Goal: Task Accomplishment & Management: Manage account settings

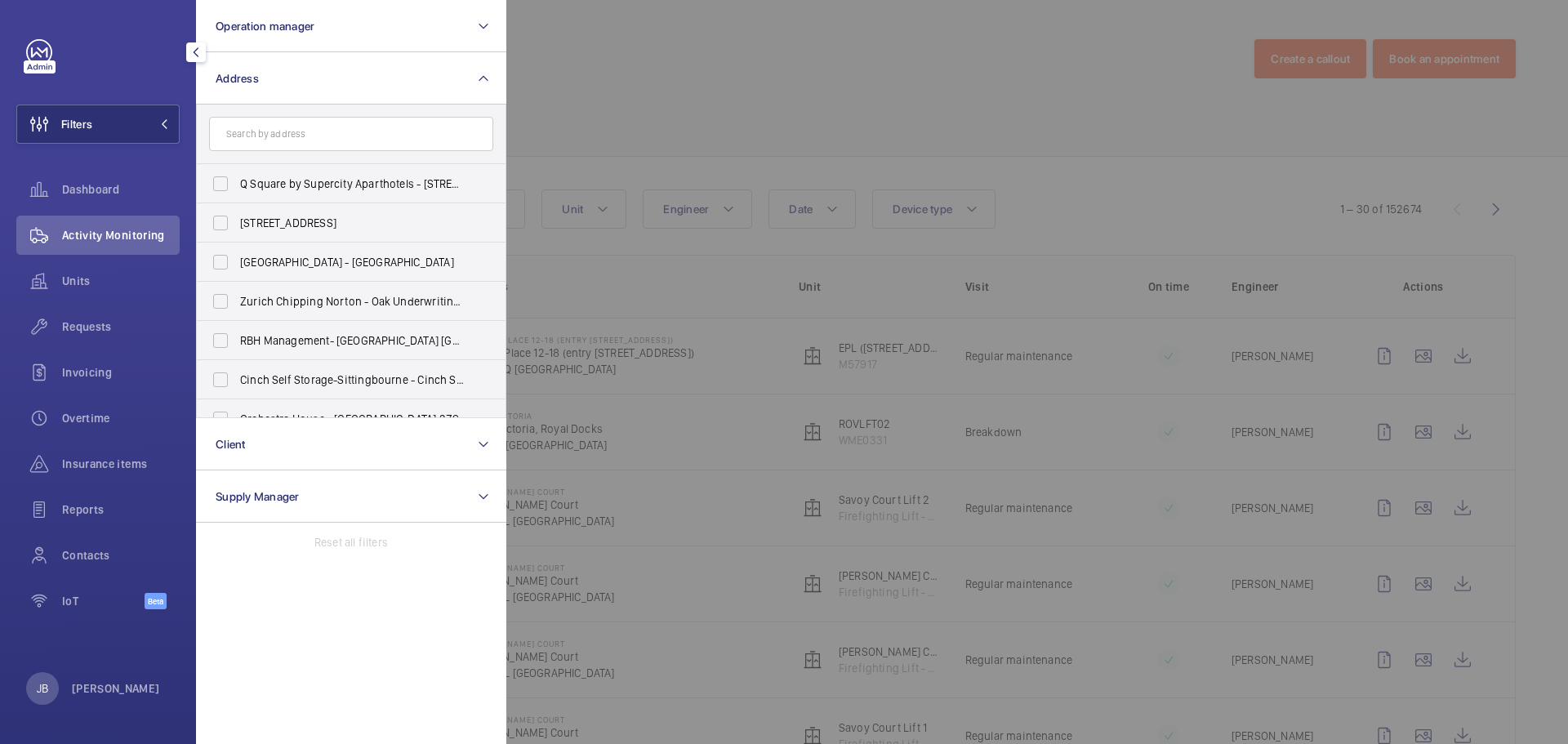
click at [312, 130] on input "text" at bounding box center [351, 134] width 284 height 34
click at [274, 139] on input "text" at bounding box center [351, 134] width 284 height 34
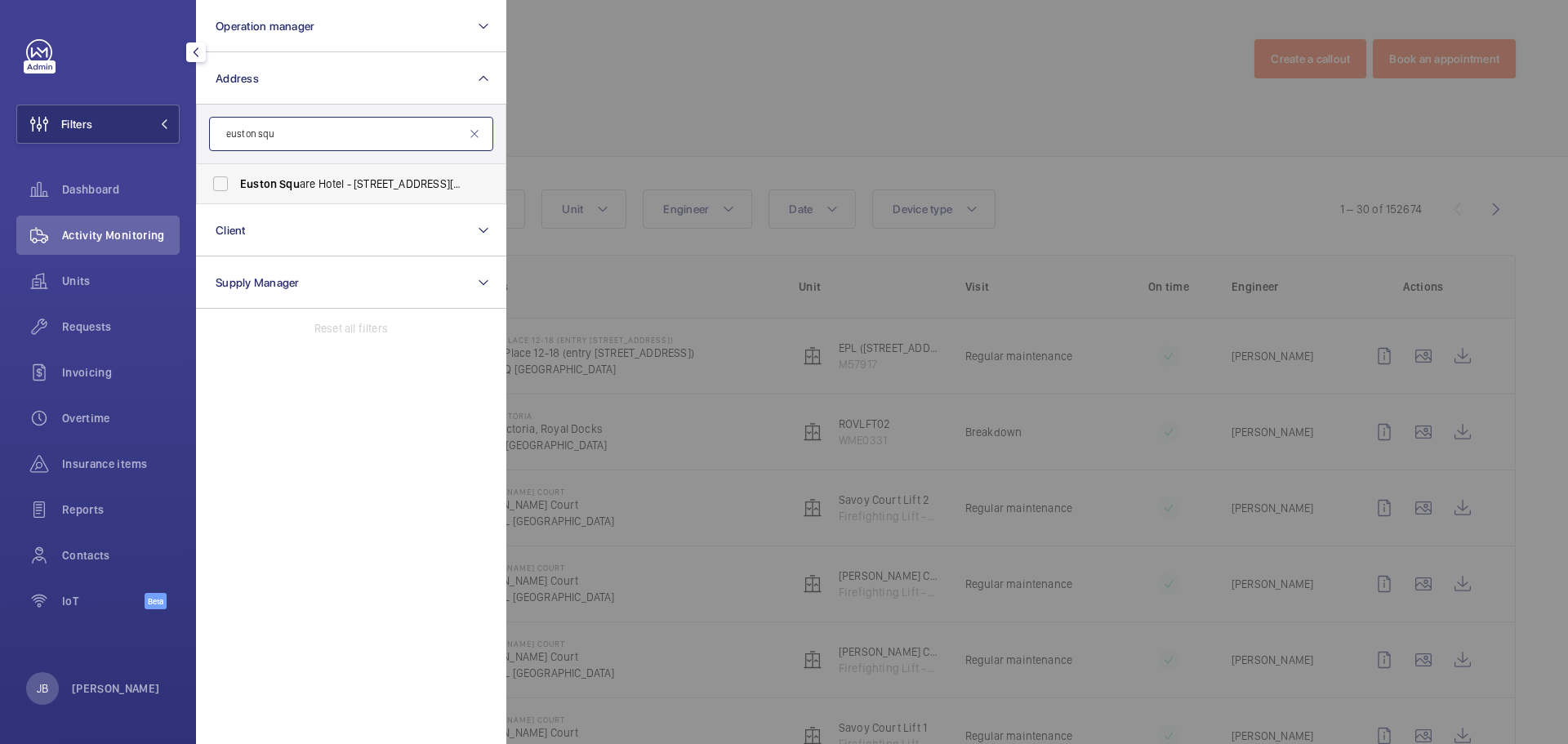
type input "euston squ"
click at [245, 185] on span "Euston" at bounding box center [259, 184] width 37 height 13
click at [237, 185] on input "Euston Squ are Hotel - [STREET_ADDRESS][PERSON_NAME]" at bounding box center [220, 184] width 33 height 33
checkbox input "true"
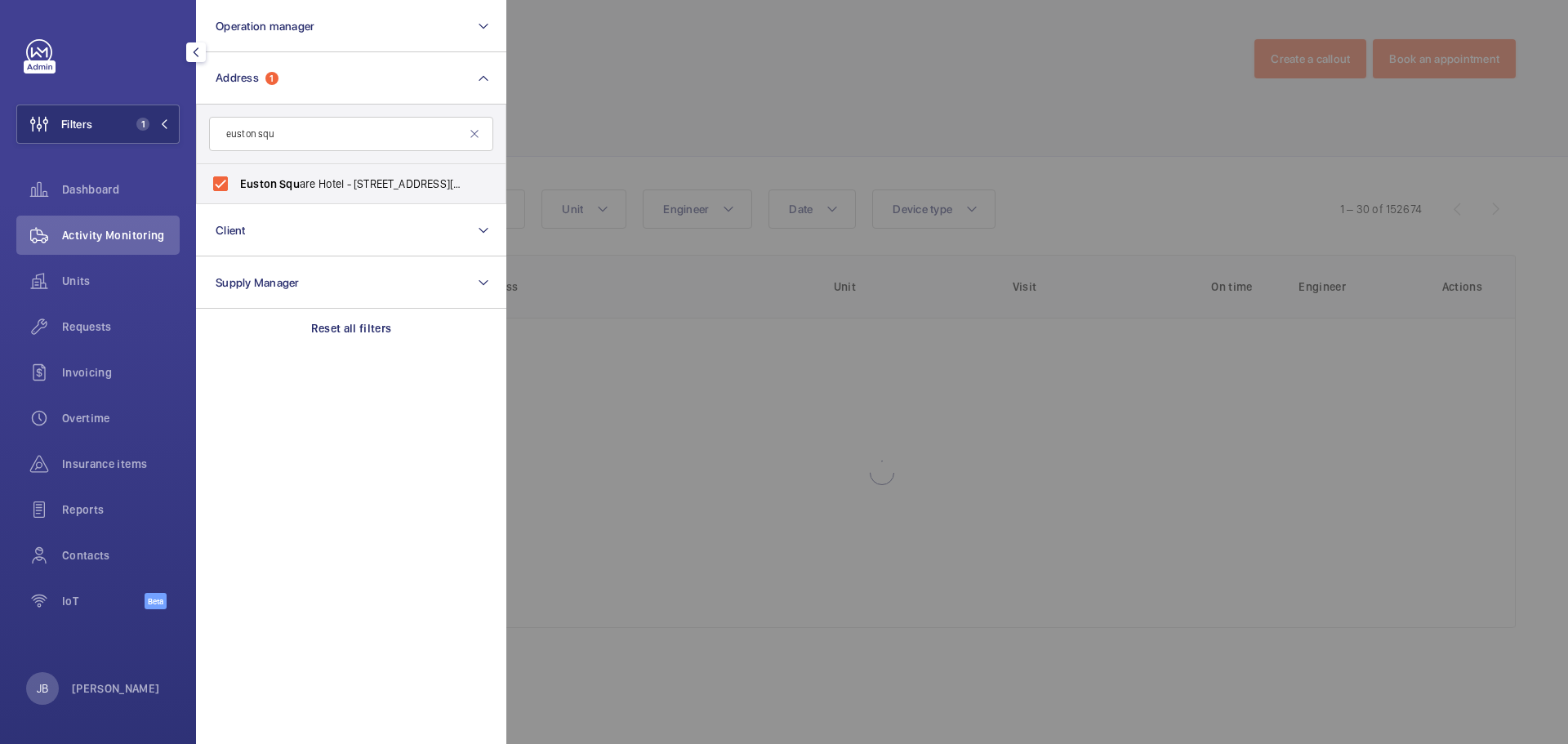
click at [795, 42] on div at bounding box center [1291, 372] width 1568 height 744
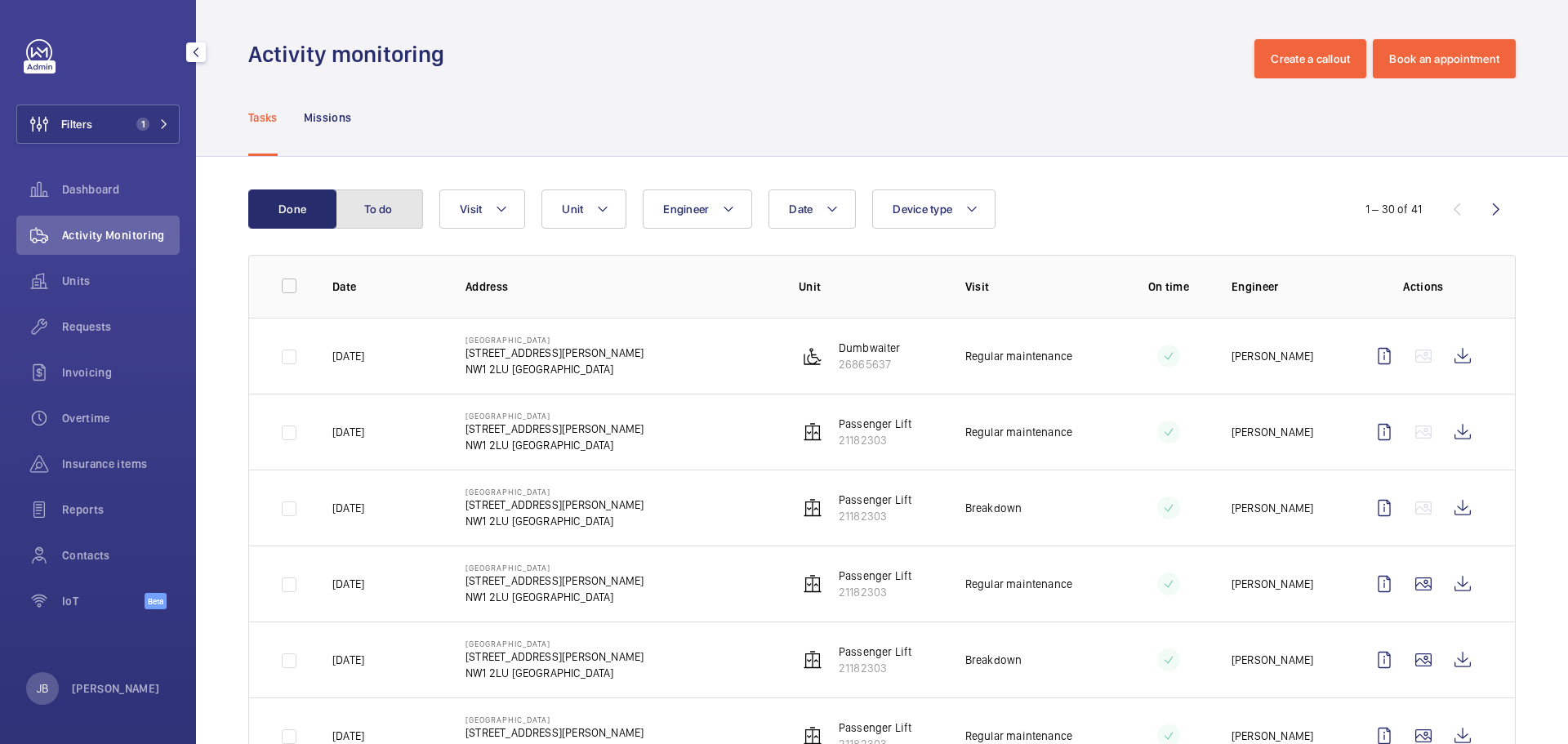
click at [360, 206] on button "To do" at bounding box center [379, 209] width 89 height 39
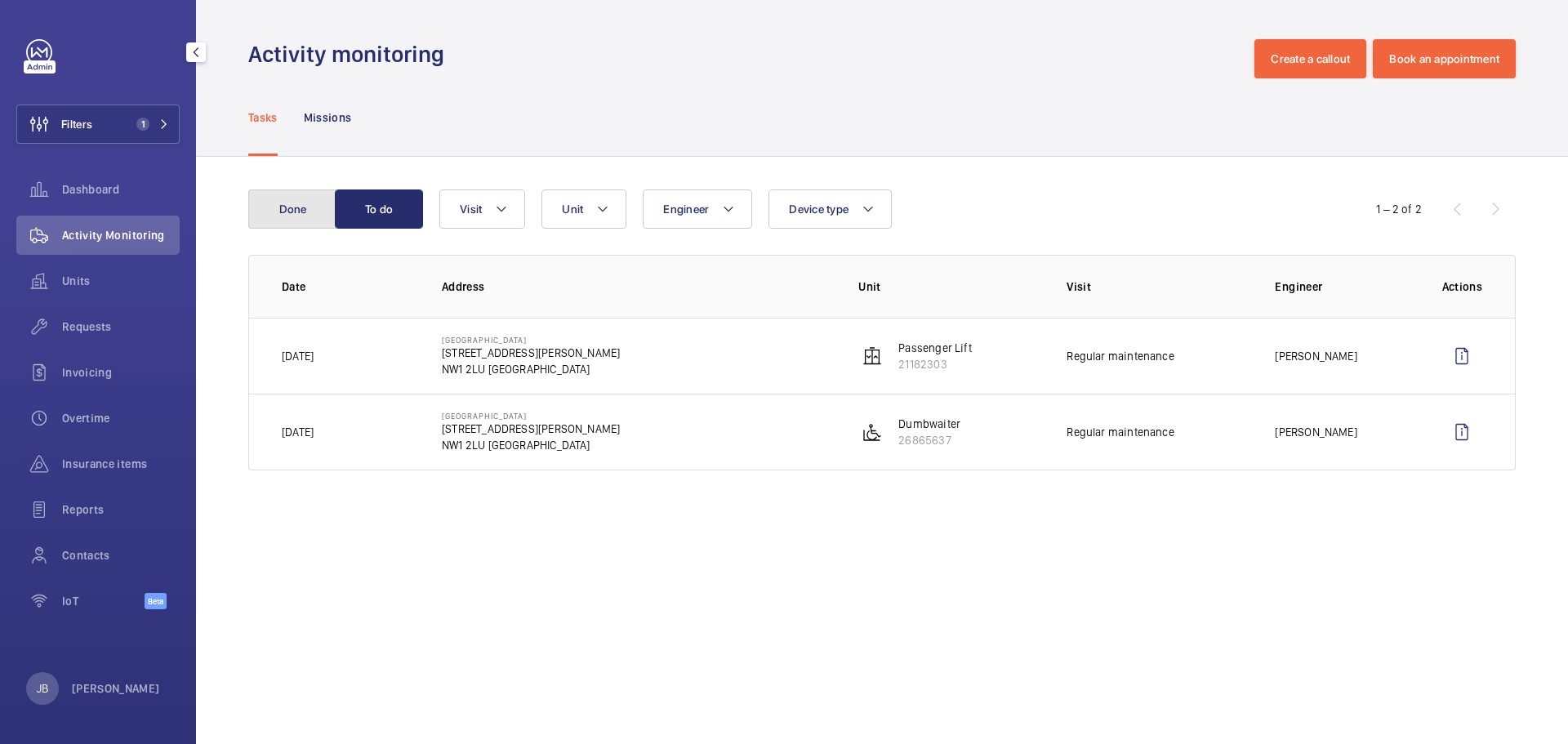
click at [290, 210] on button "Done" at bounding box center [292, 209] width 89 height 39
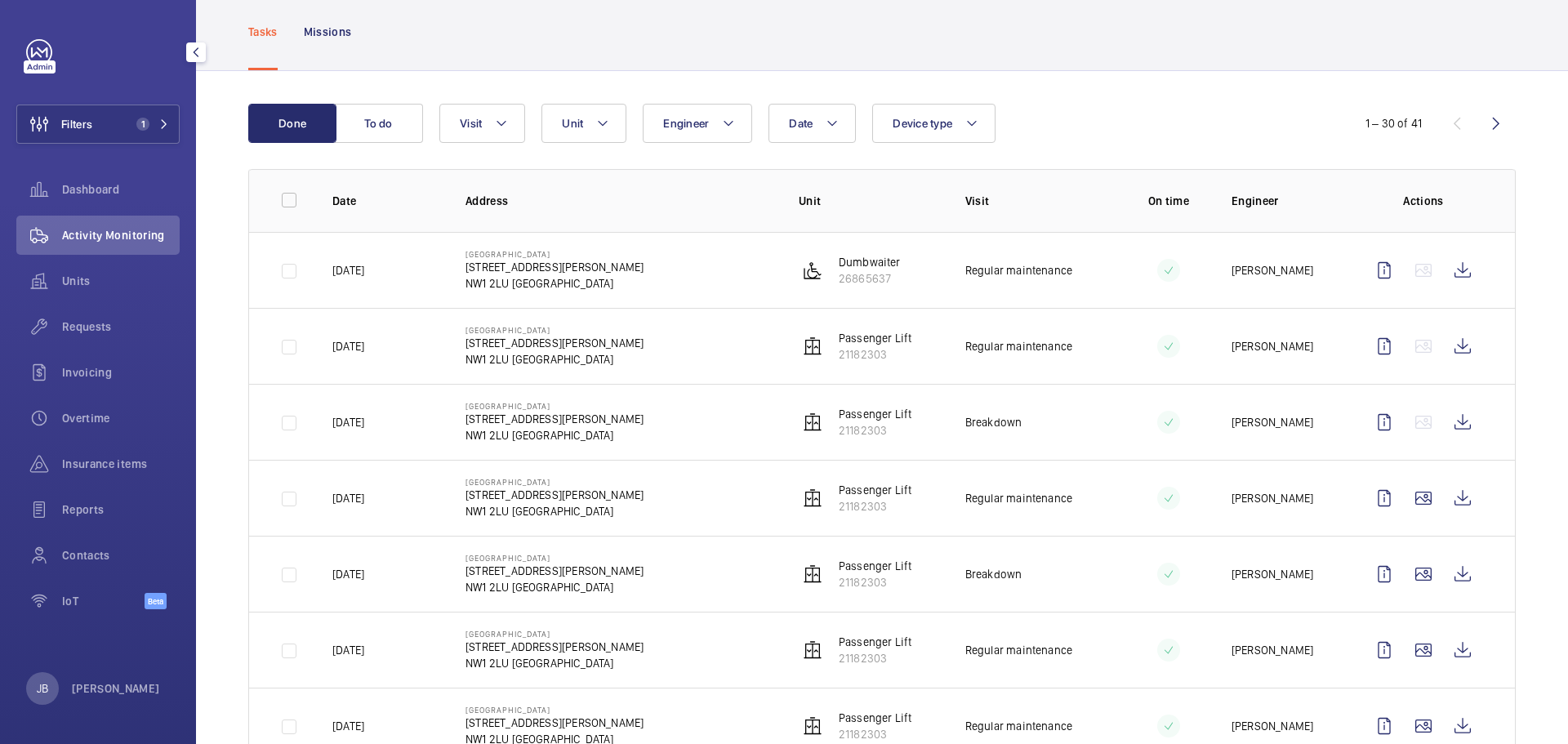
scroll to position [82, 0]
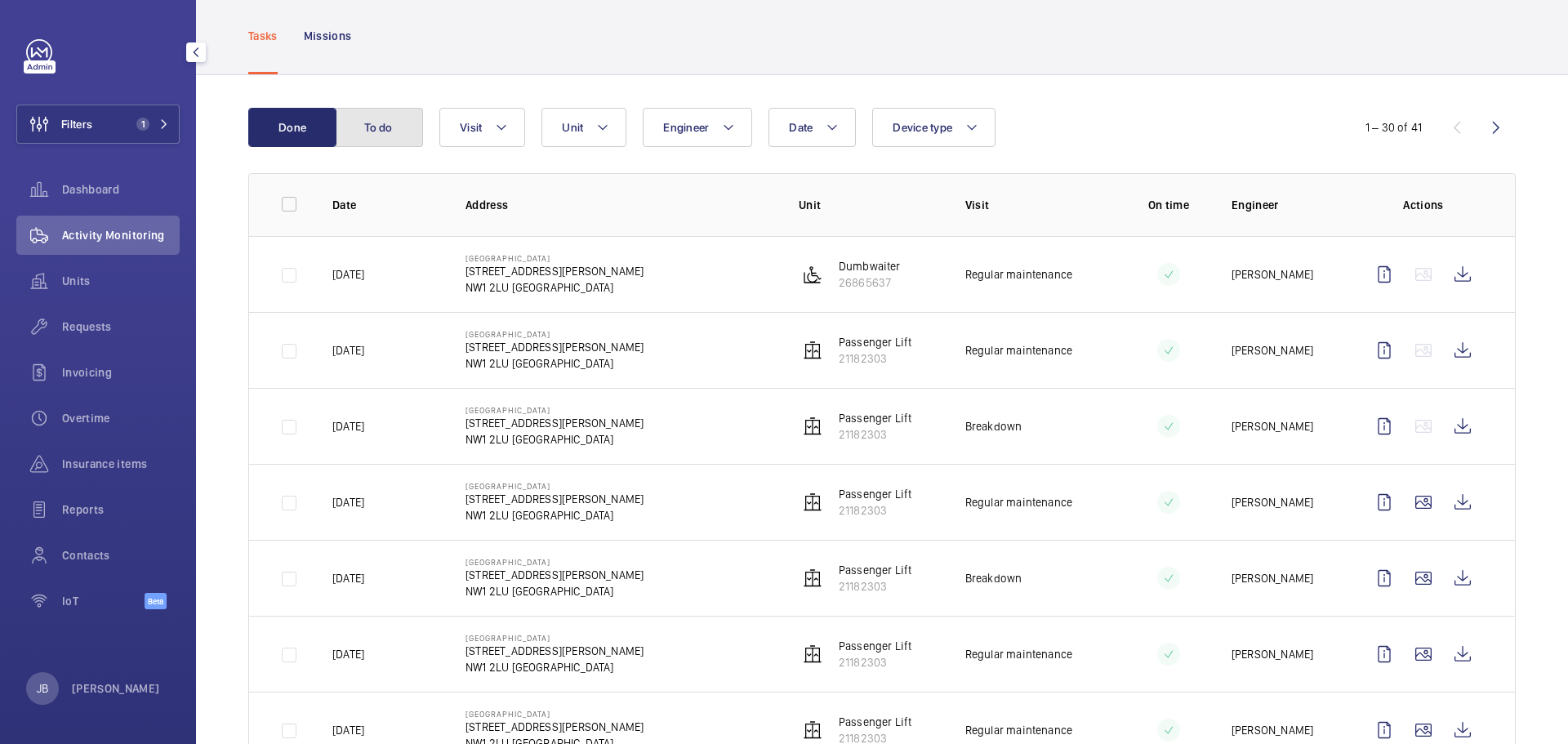
click at [391, 111] on button "To do" at bounding box center [379, 127] width 89 height 39
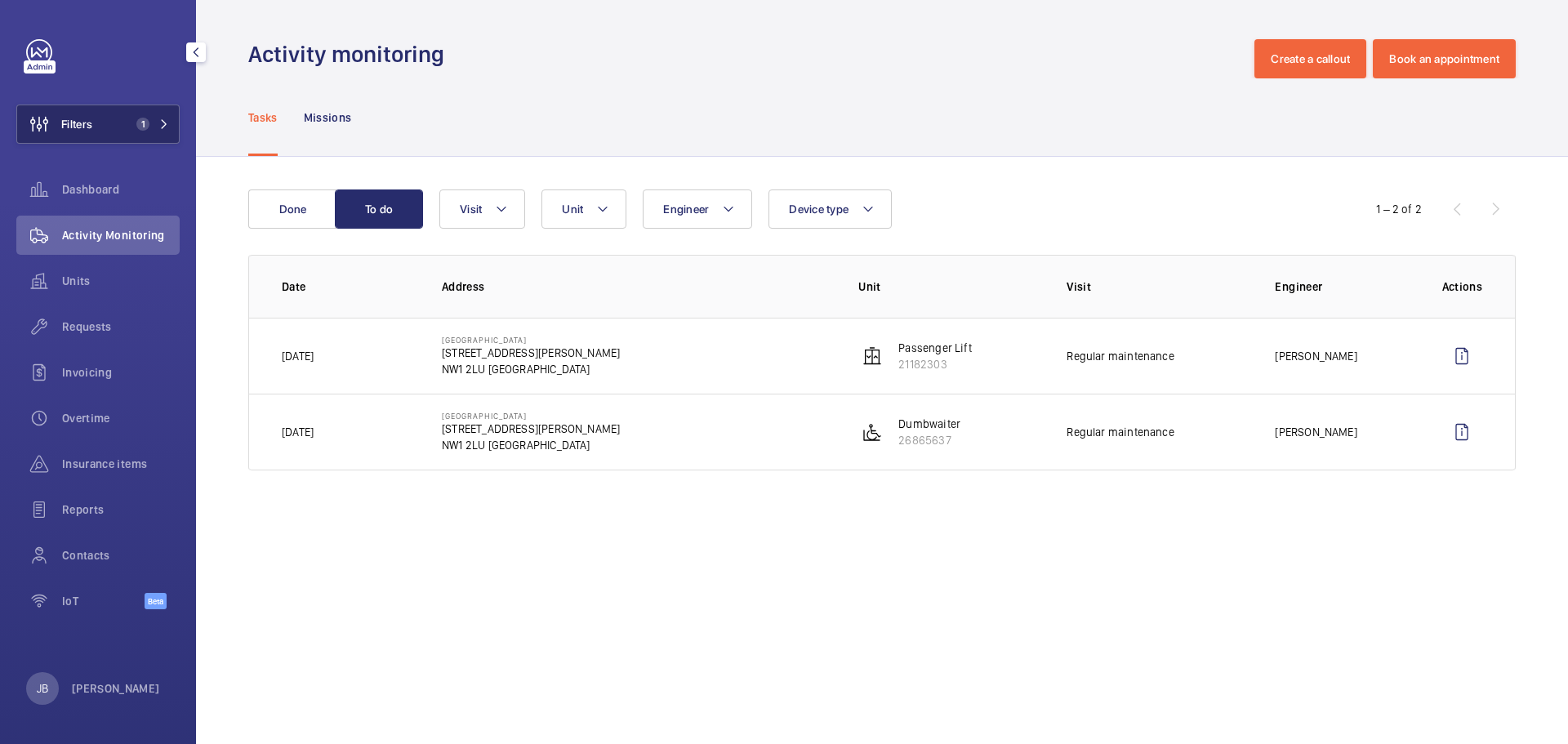
click at [88, 129] on span "Filters" at bounding box center [76, 124] width 31 height 17
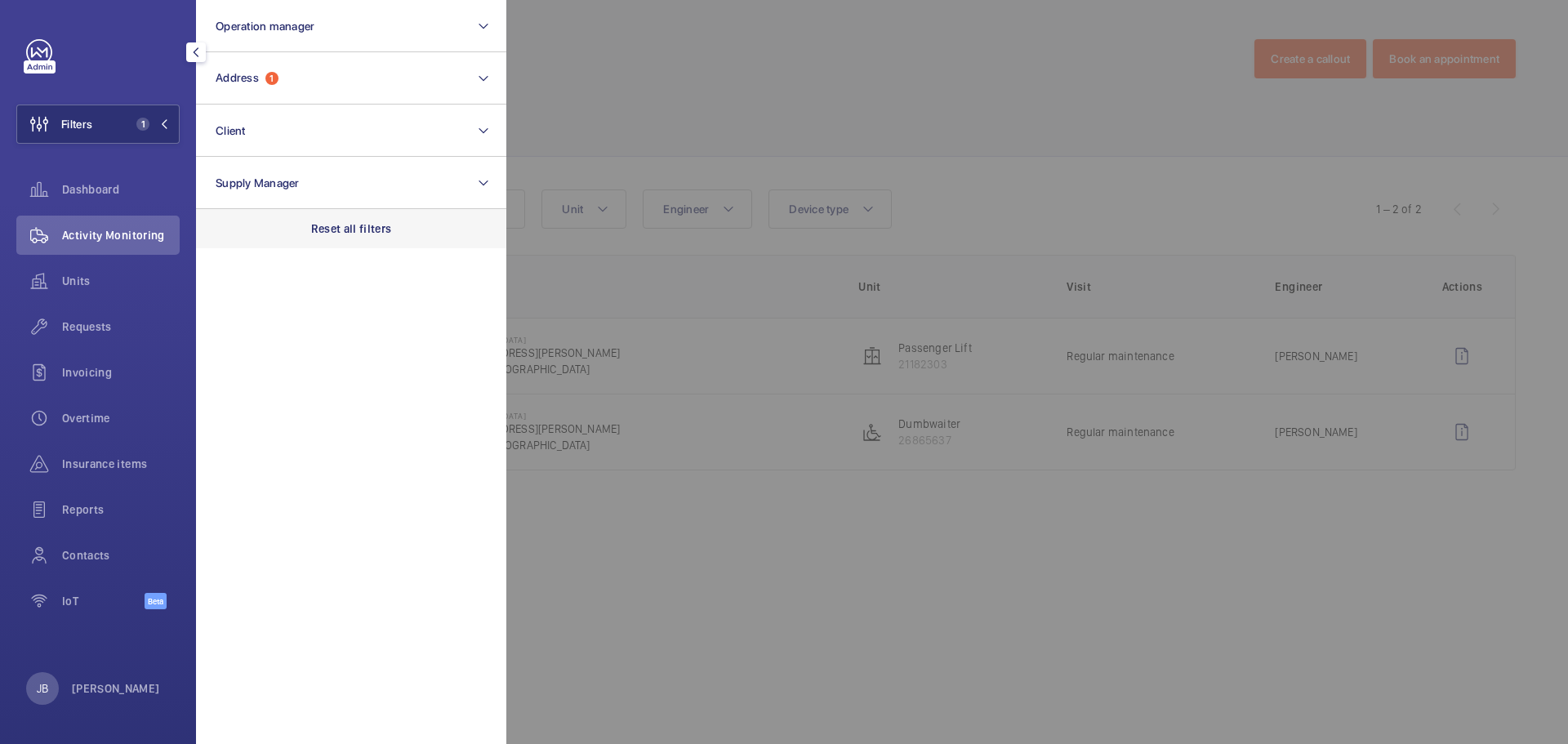
drag, startPoint x: 341, startPoint y: 237, endPoint x: 337, endPoint y: 221, distance: 16.5
click at [339, 235] on div "Reset all filters" at bounding box center [352, 228] width 311 height 39
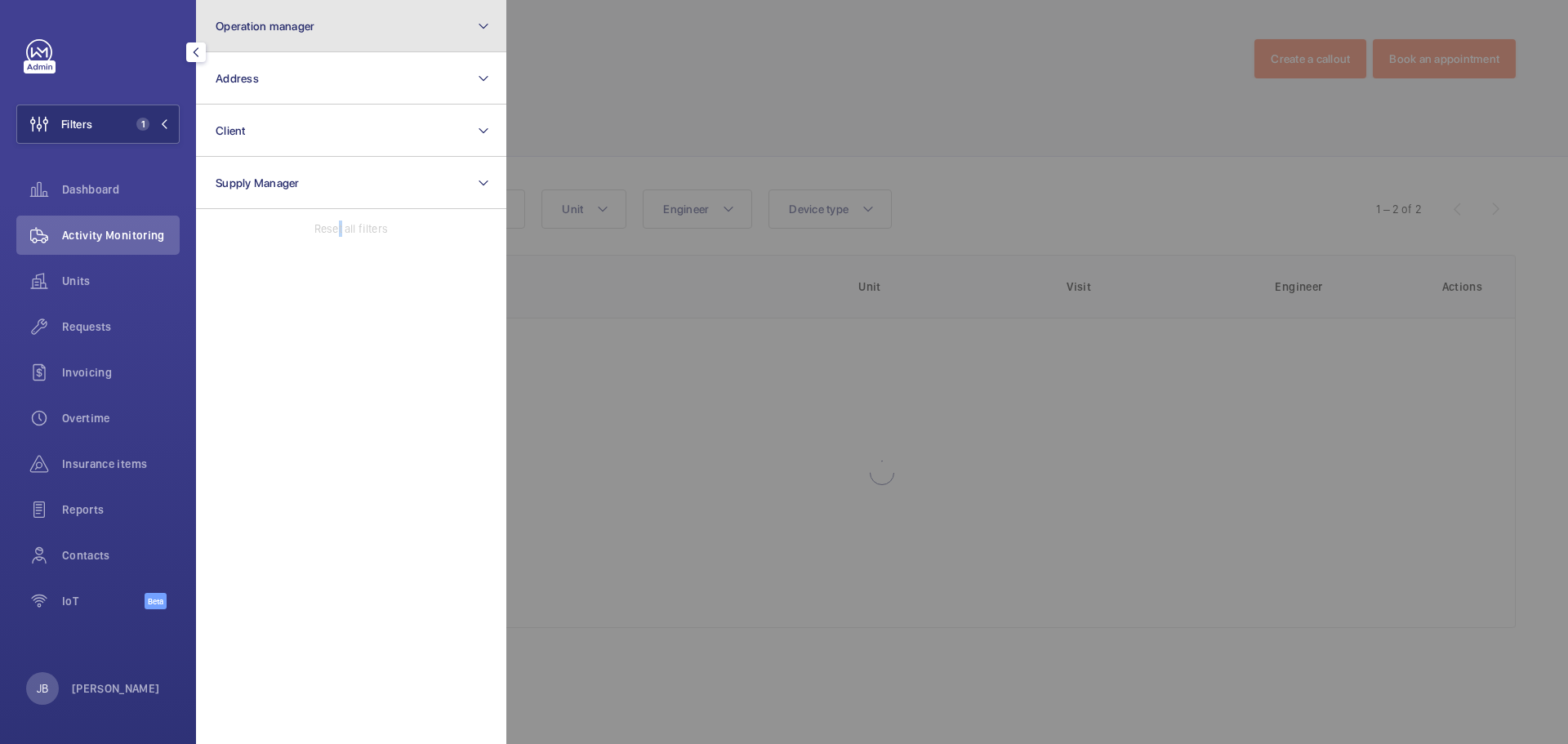
click at [325, 28] on button "Operation manager" at bounding box center [352, 26] width 311 height 53
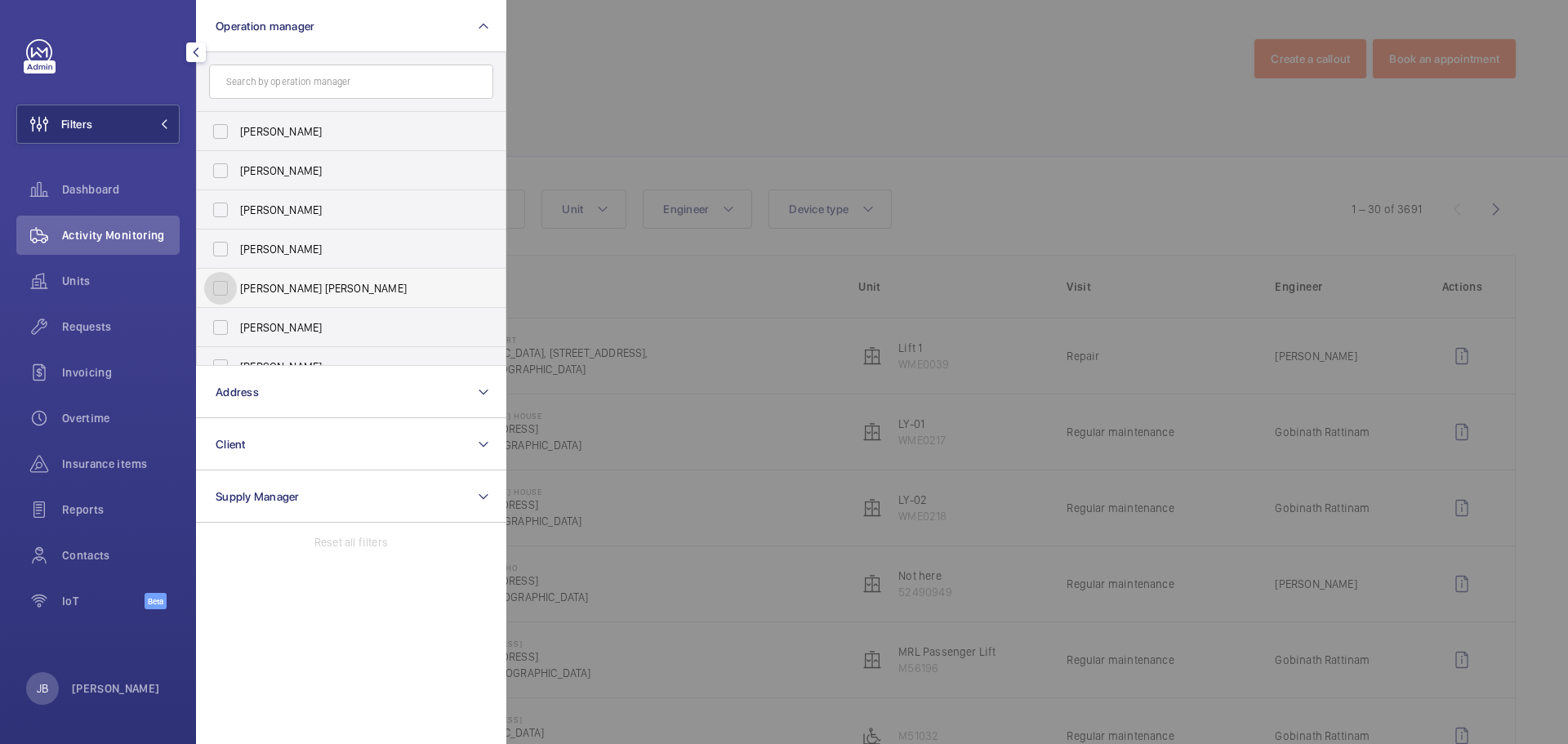
click at [225, 286] on input "[PERSON_NAME] [PERSON_NAME]" at bounding box center [220, 288] width 33 height 33
checkbox input "true"
click at [624, 104] on div at bounding box center [1291, 372] width 1568 height 744
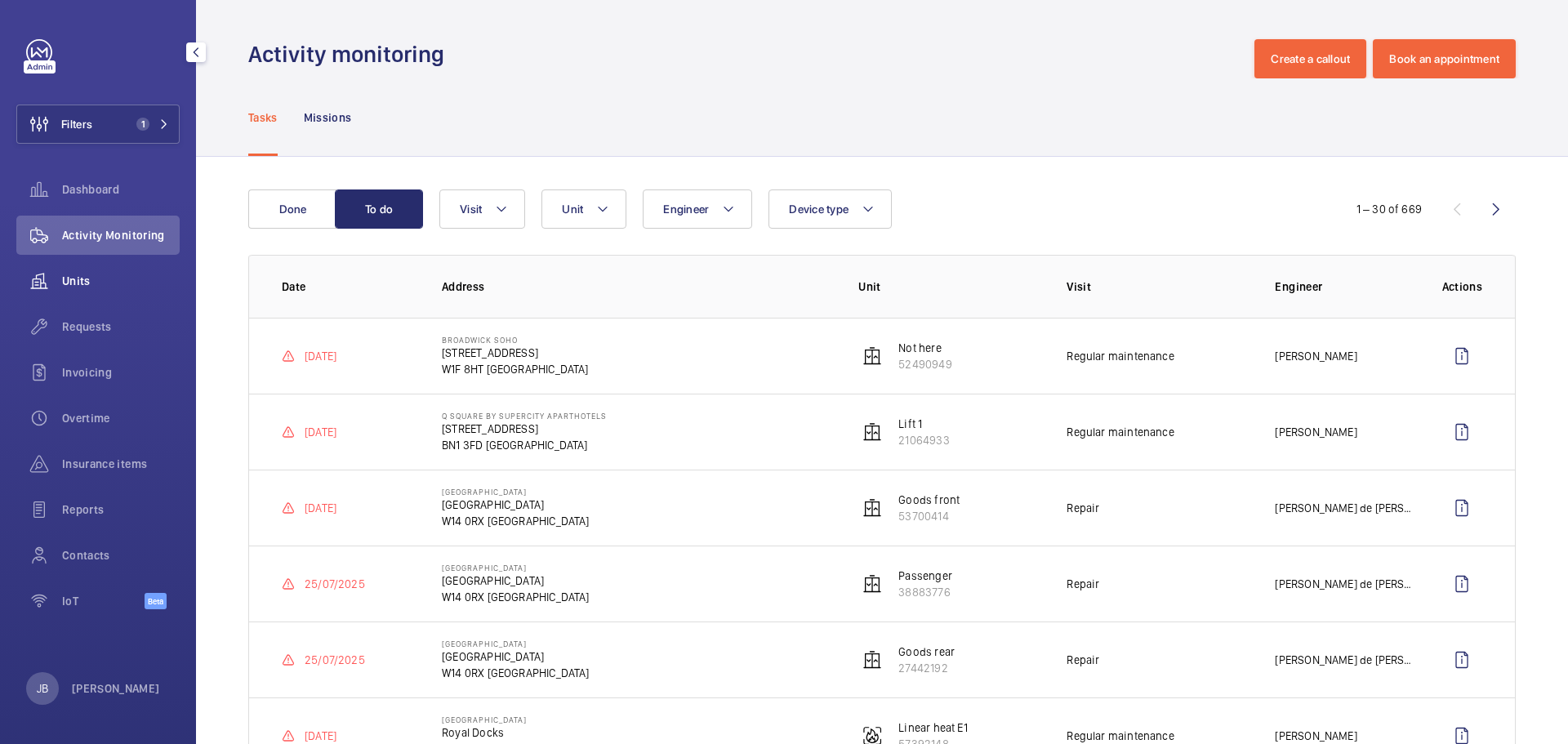
click at [67, 281] on span "Units" at bounding box center [120, 281] width 118 height 17
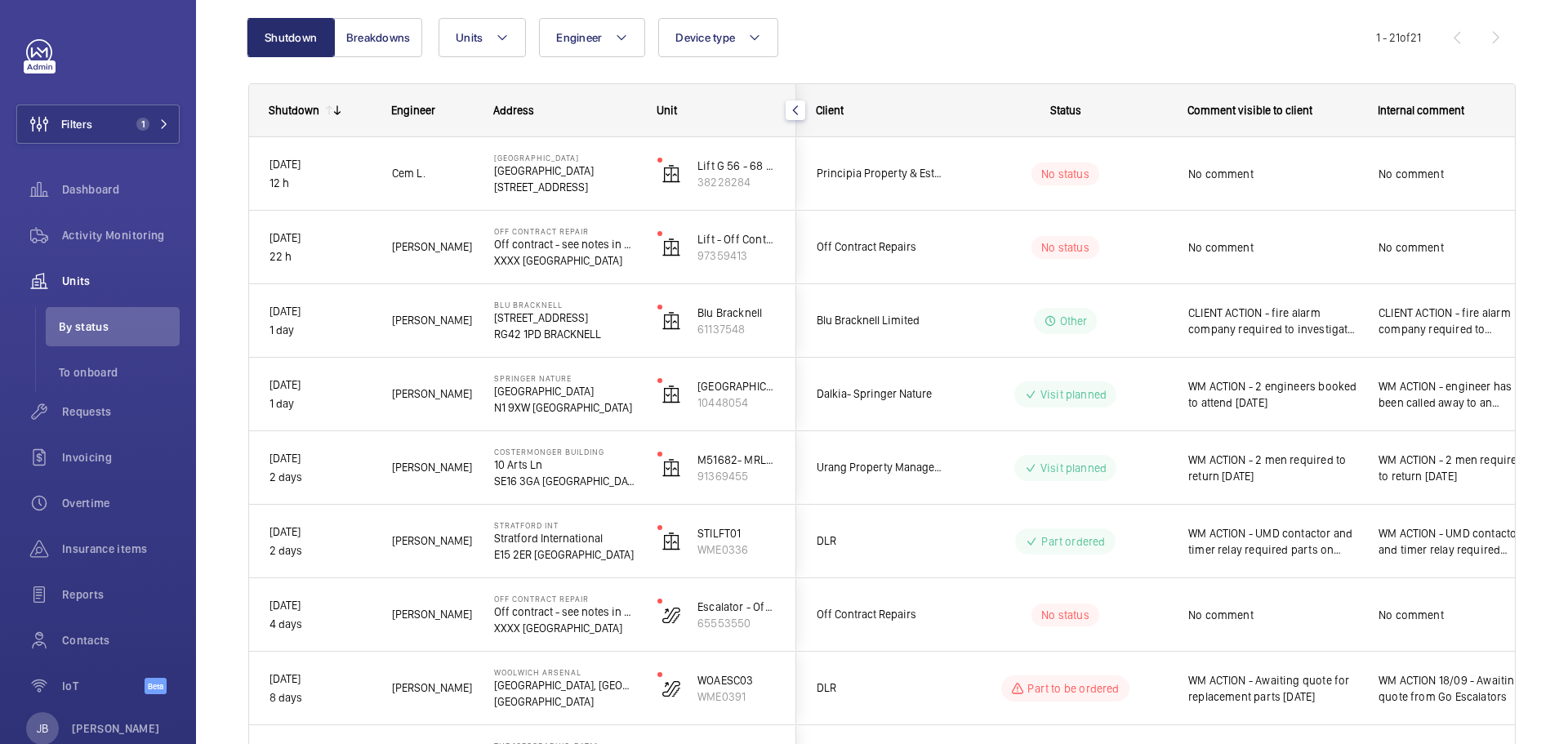
scroll to position [164, 0]
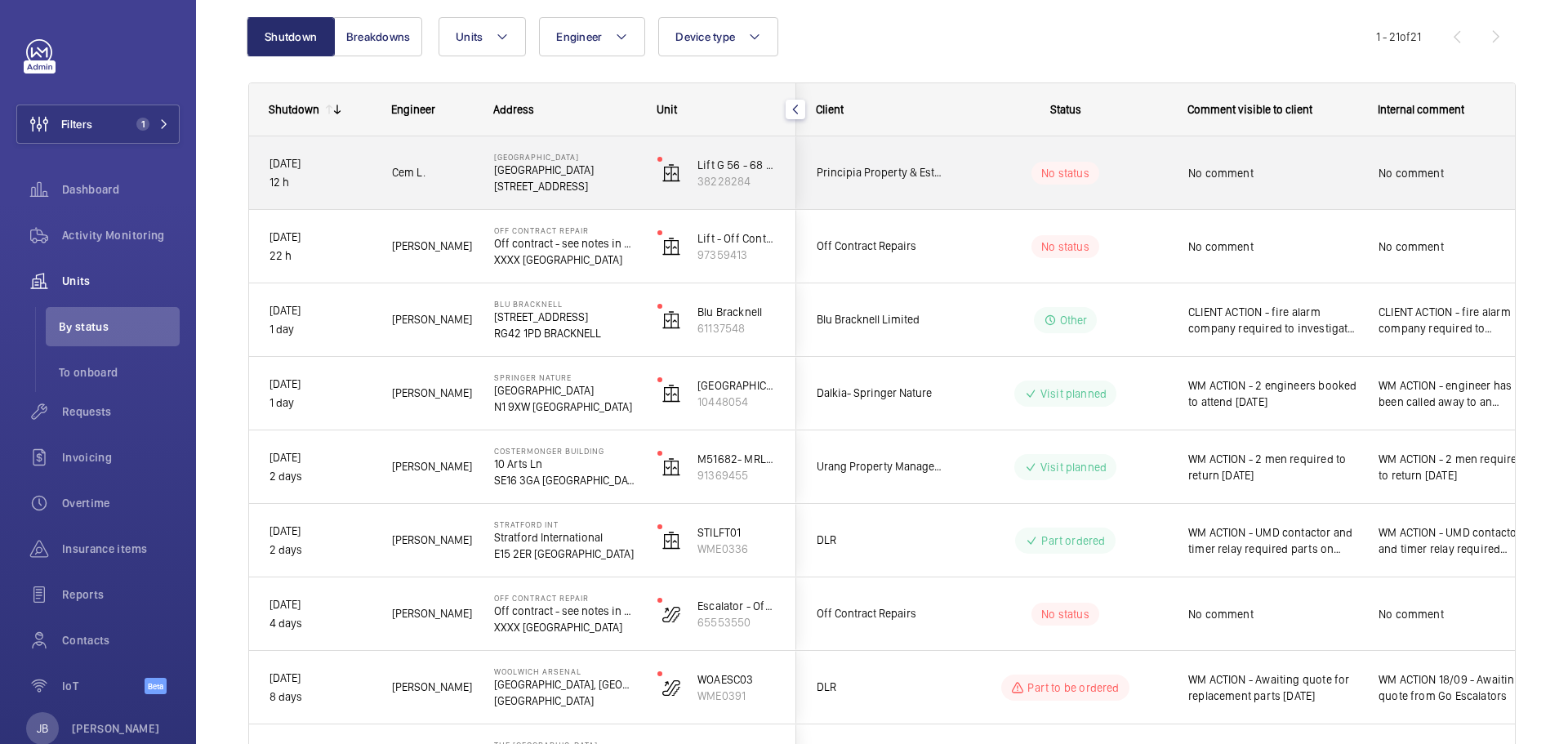
click at [1297, 179] on span "No comment" at bounding box center [1272, 174] width 169 height 17
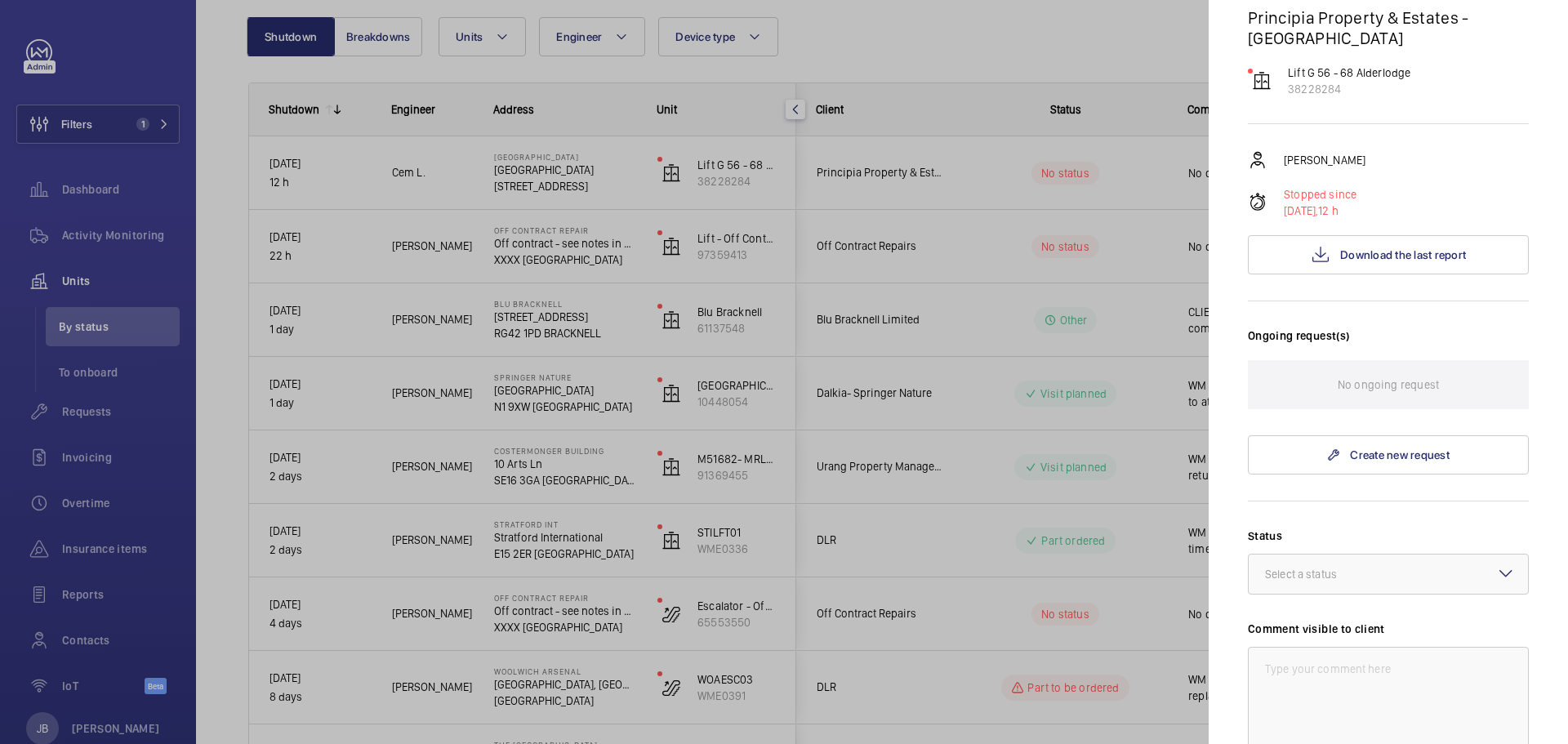
click at [1124, 178] on div at bounding box center [784, 372] width 1568 height 744
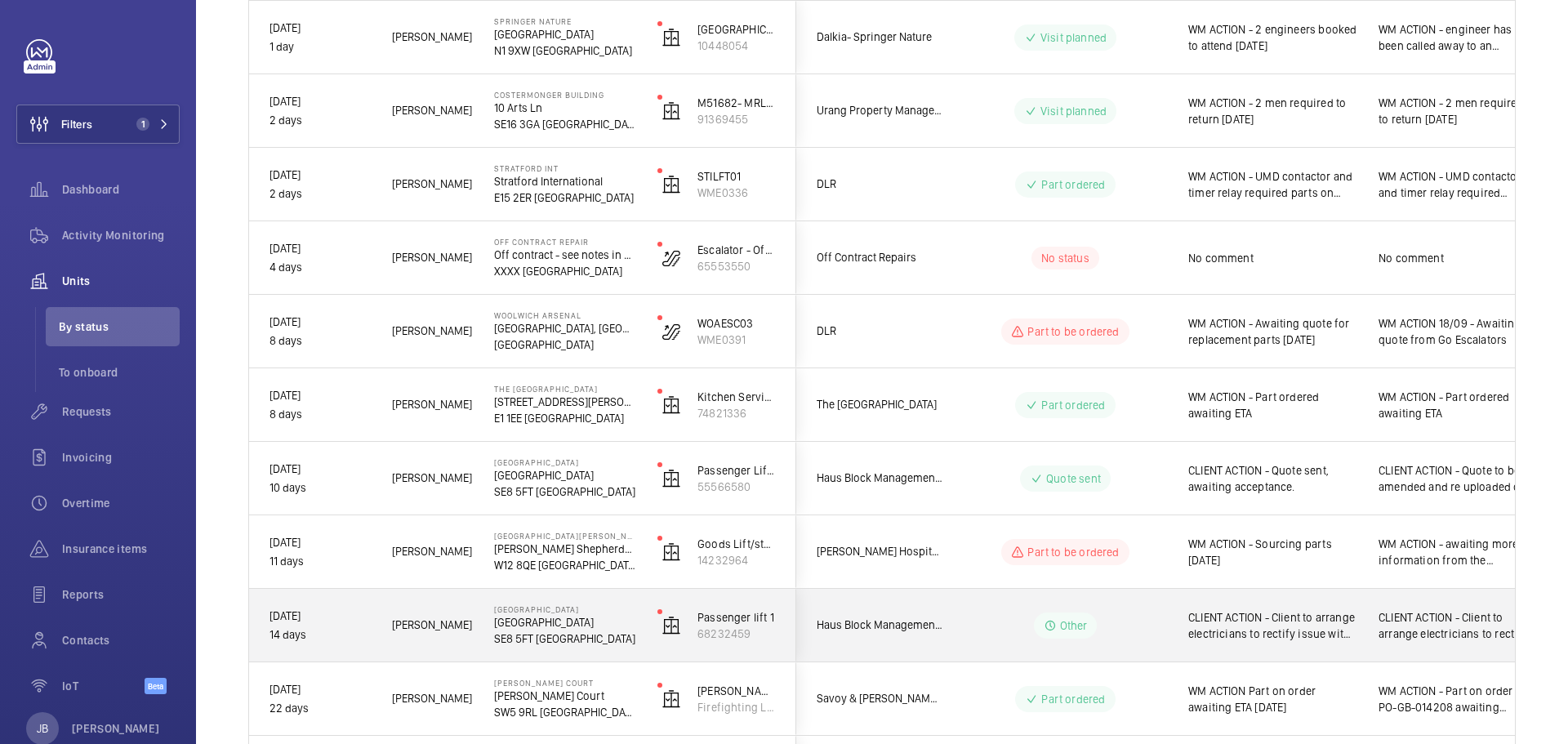
scroll to position [490, 0]
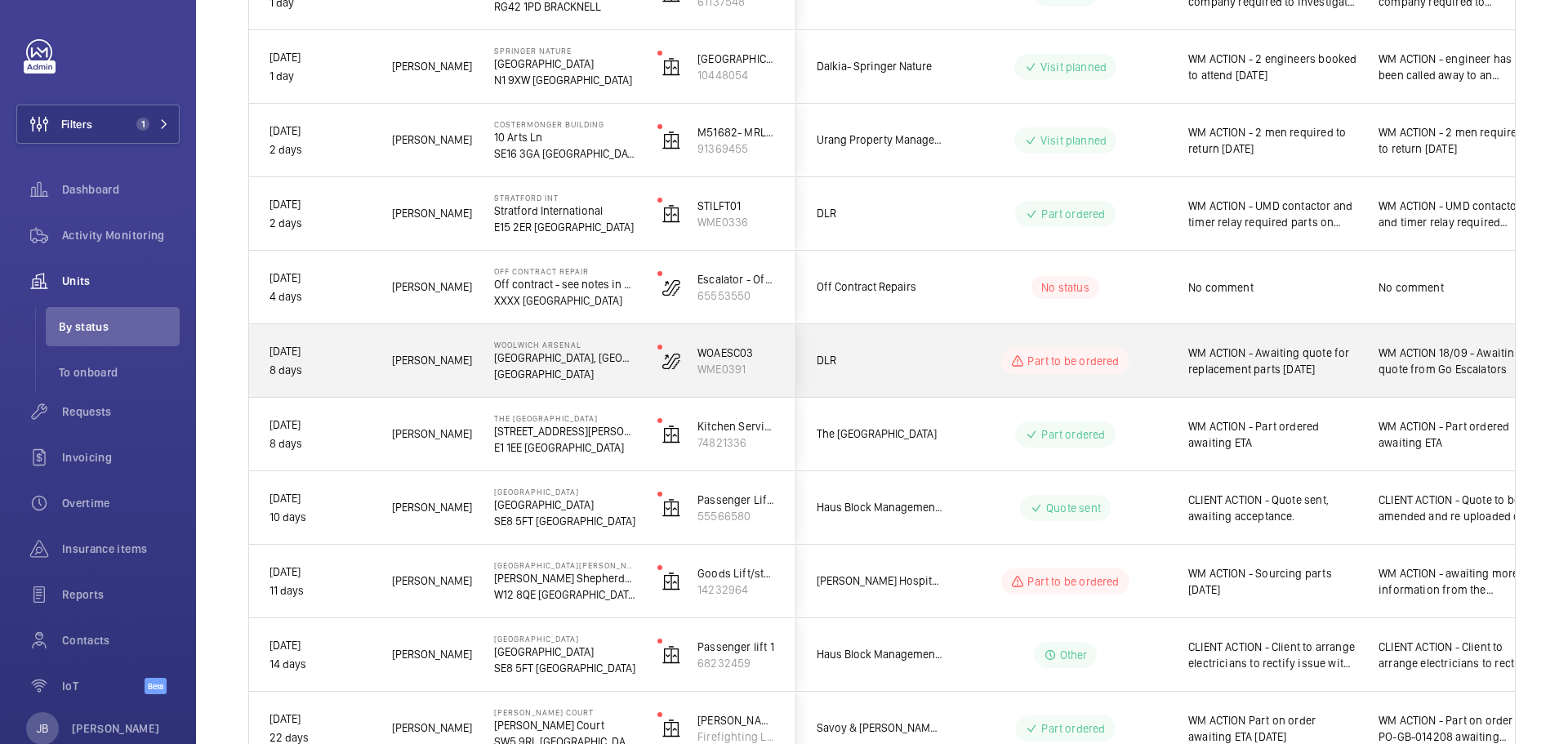
click at [1311, 363] on span "WM ACTION - Awaiting quote for replacement parts [DATE]" at bounding box center [1272, 361] width 169 height 33
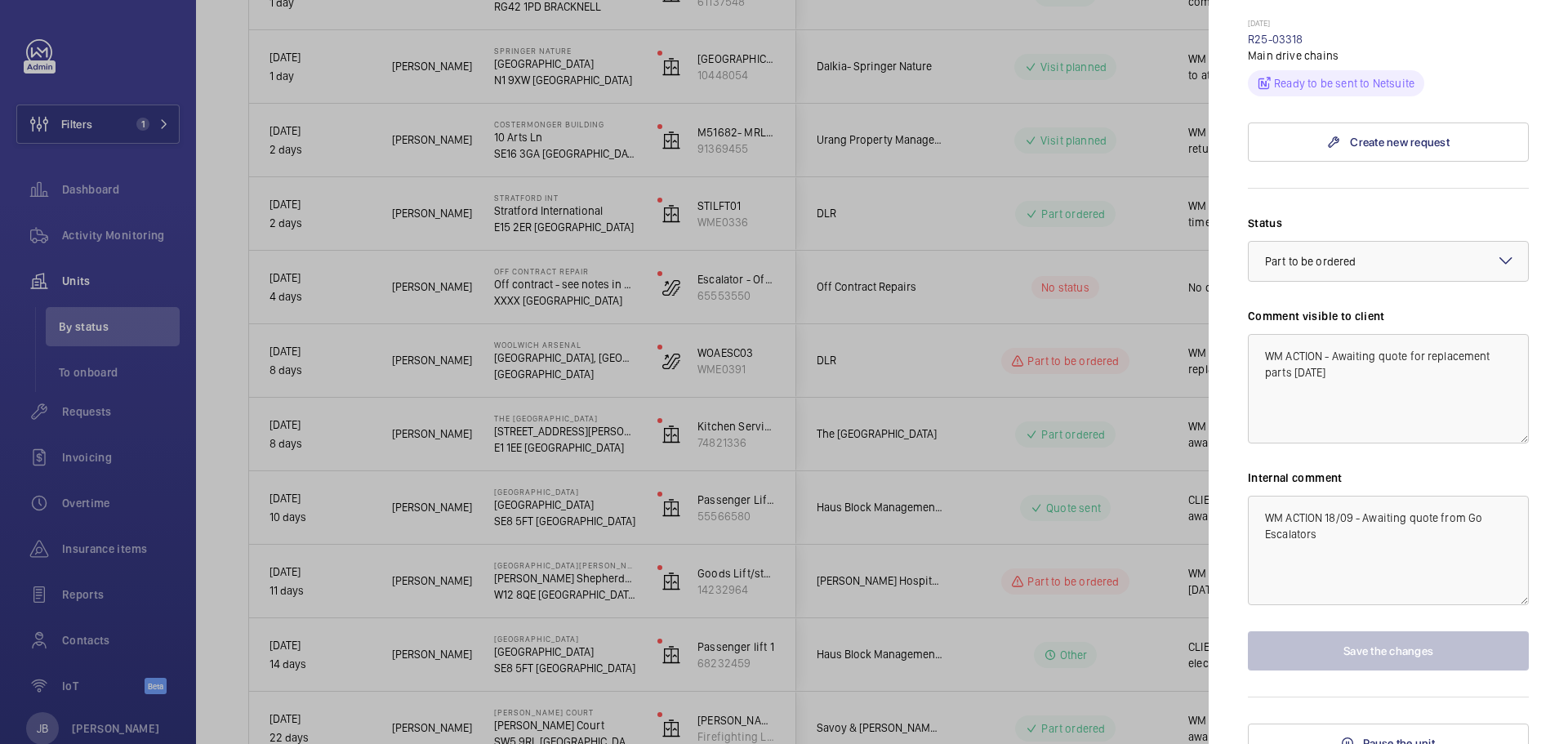
scroll to position [639, 0]
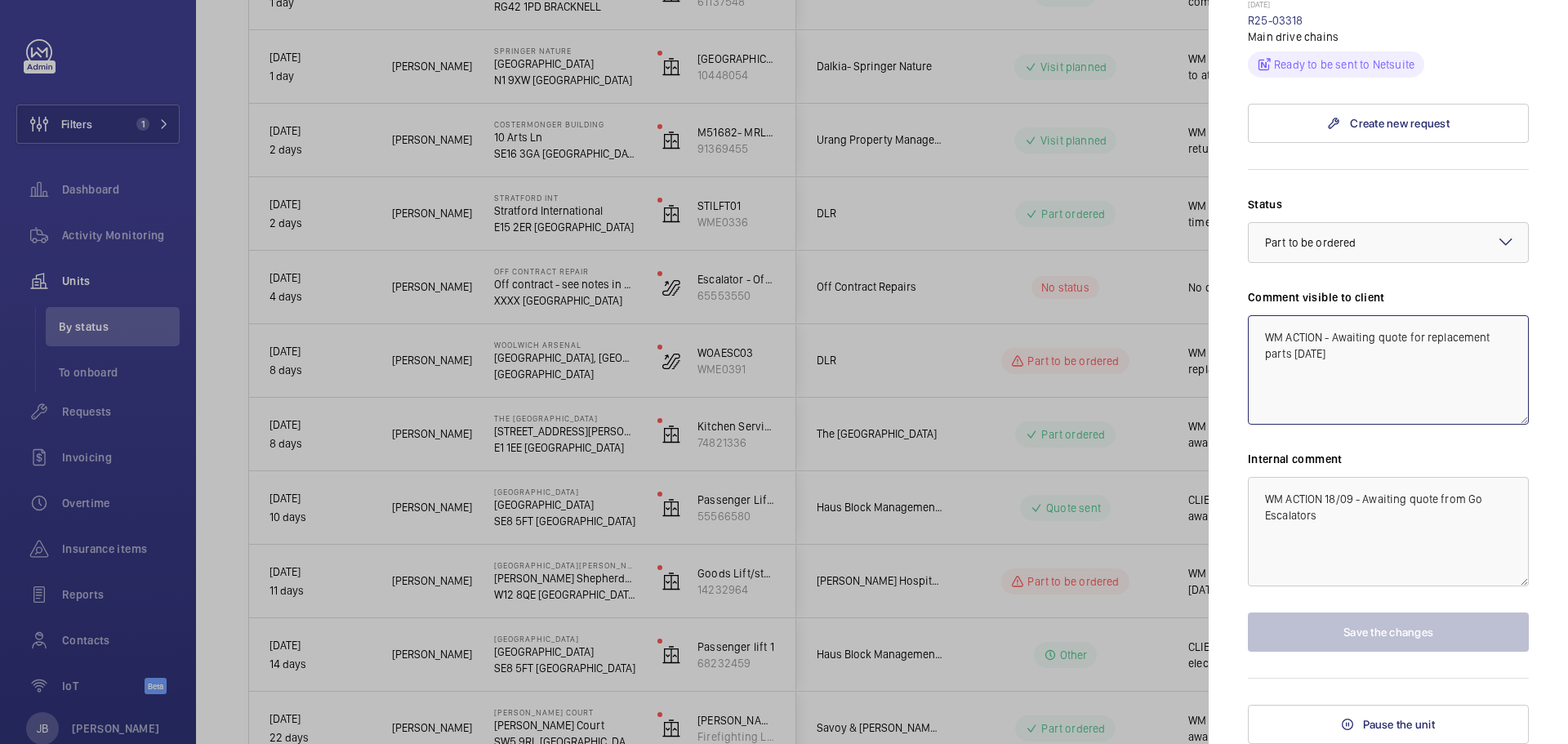
click at [1335, 337] on textarea "WM ACTION - Awaiting quote for replacement parts [DATE]" at bounding box center [1388, 370] width 281 height 109
click at [1364, 117] on link "Create new request" at bounding box center [1388, 123] width 281 height 39
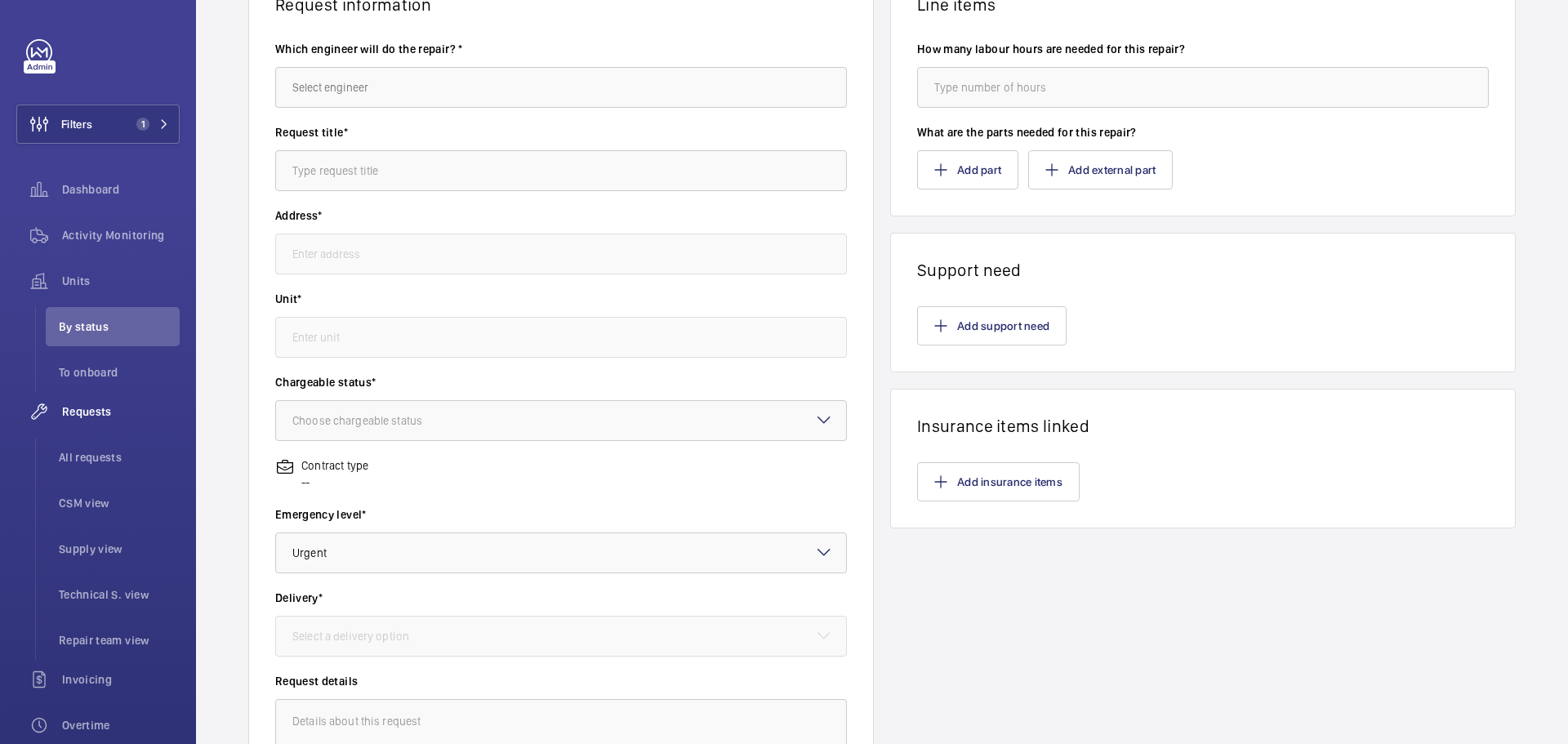
type input "Woolwich [STREET_ADDRESS]"
type input "WME0391 - WOAESC03"
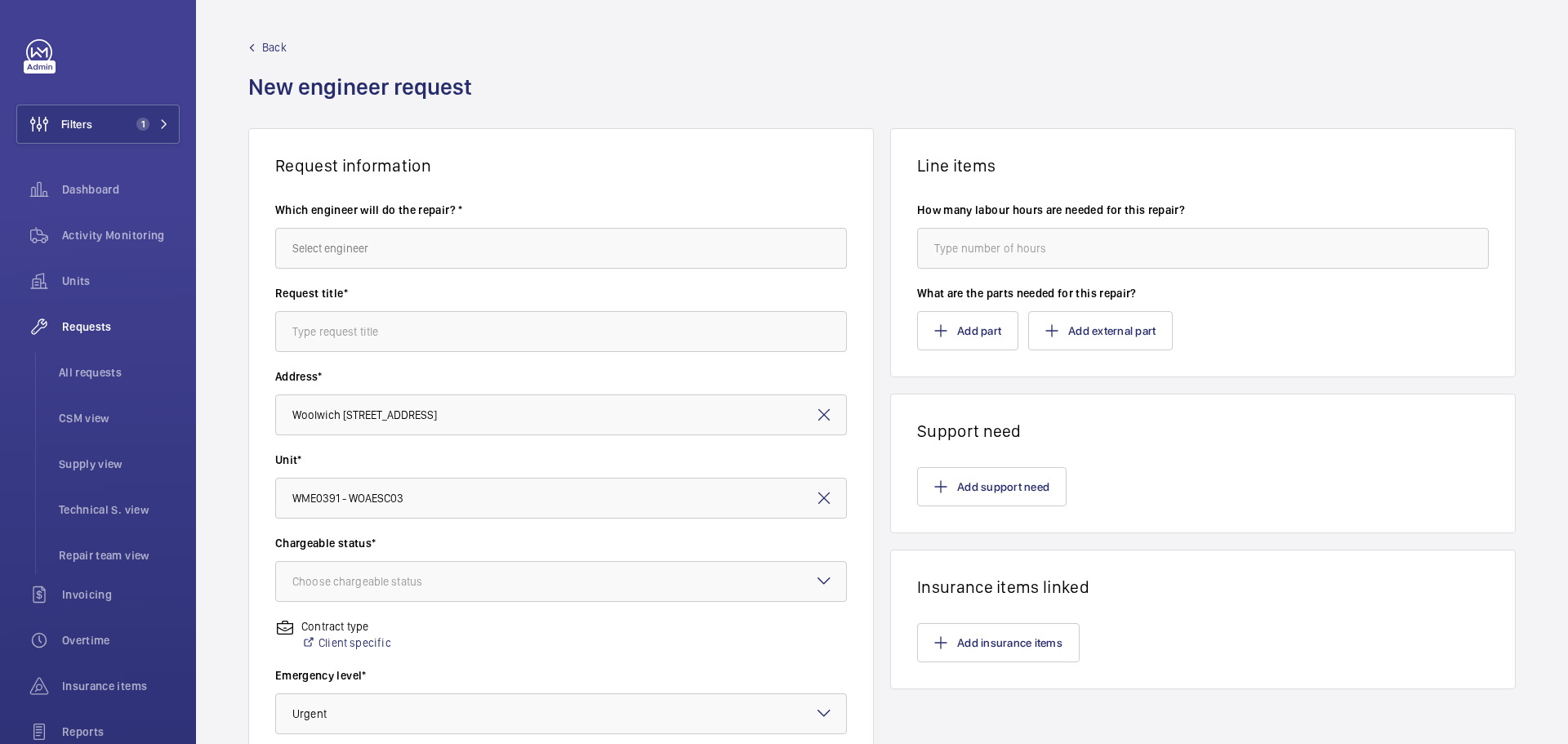
click at [260, 43] on link "Back" at bounding box center [365, 48] width 234 height 17
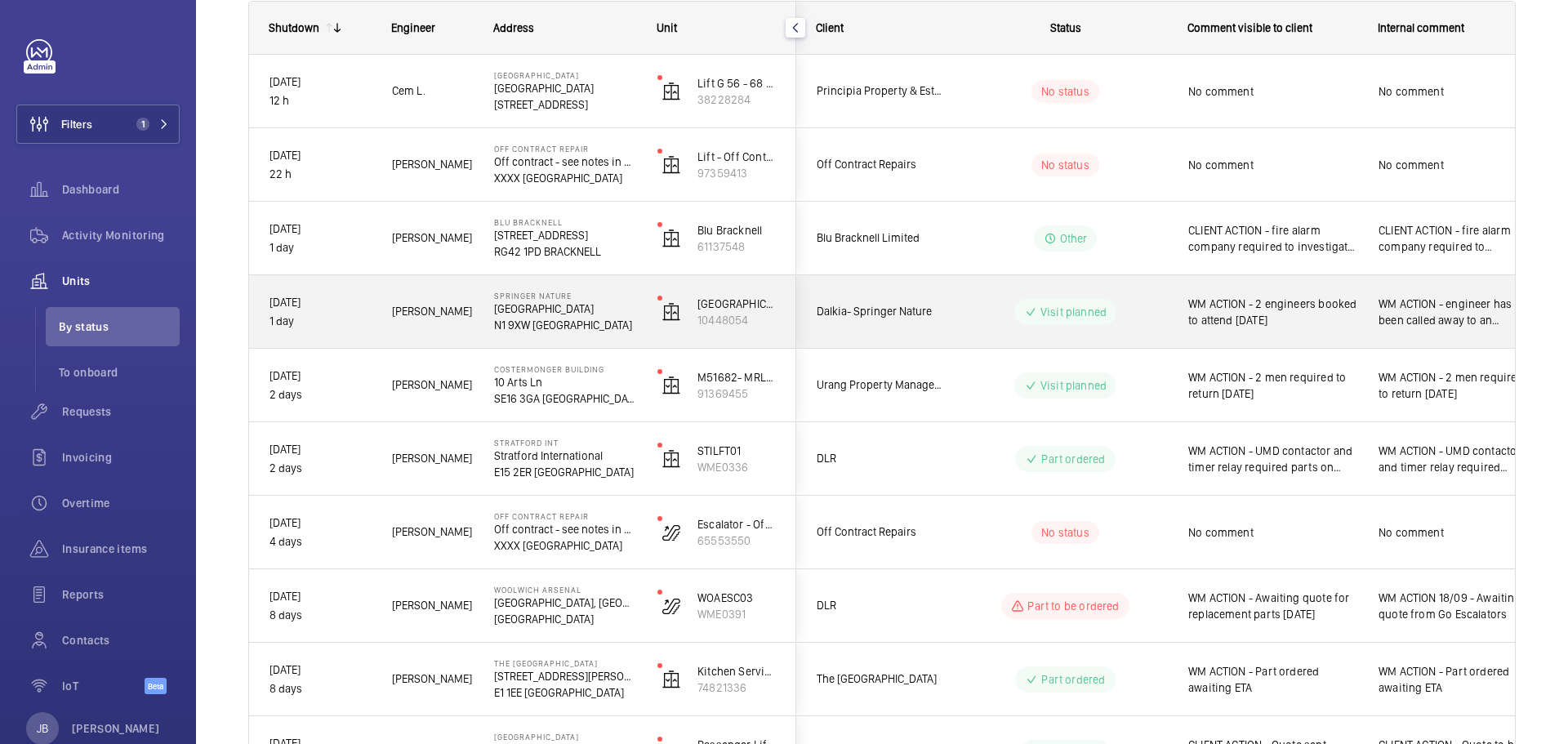
scroll to position [326, 0]
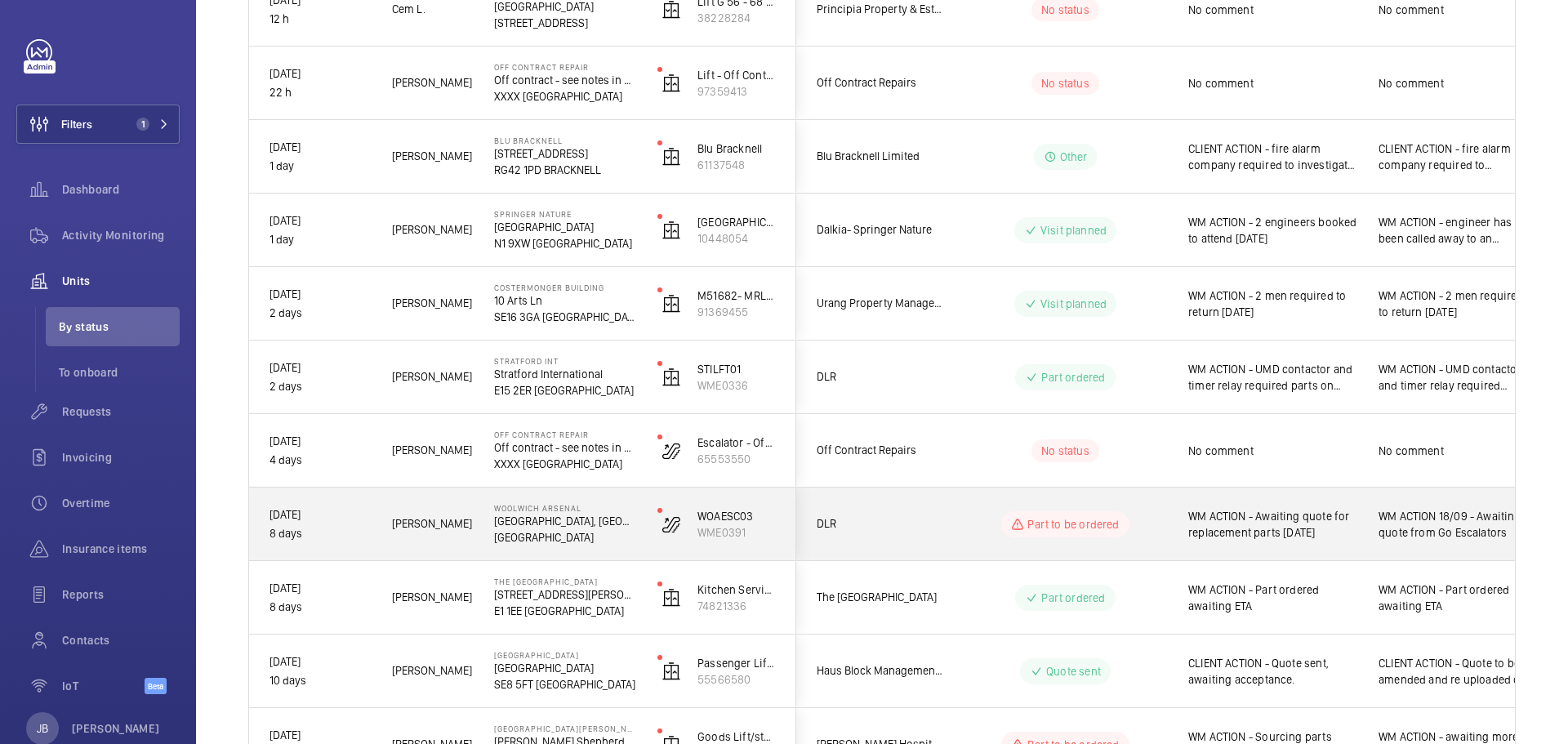
click at [1310, 529] on span "WM ACTION - Awaiting quote for replacement parts [DATE]" at bounding box center [1272, 524] width 169 height 33
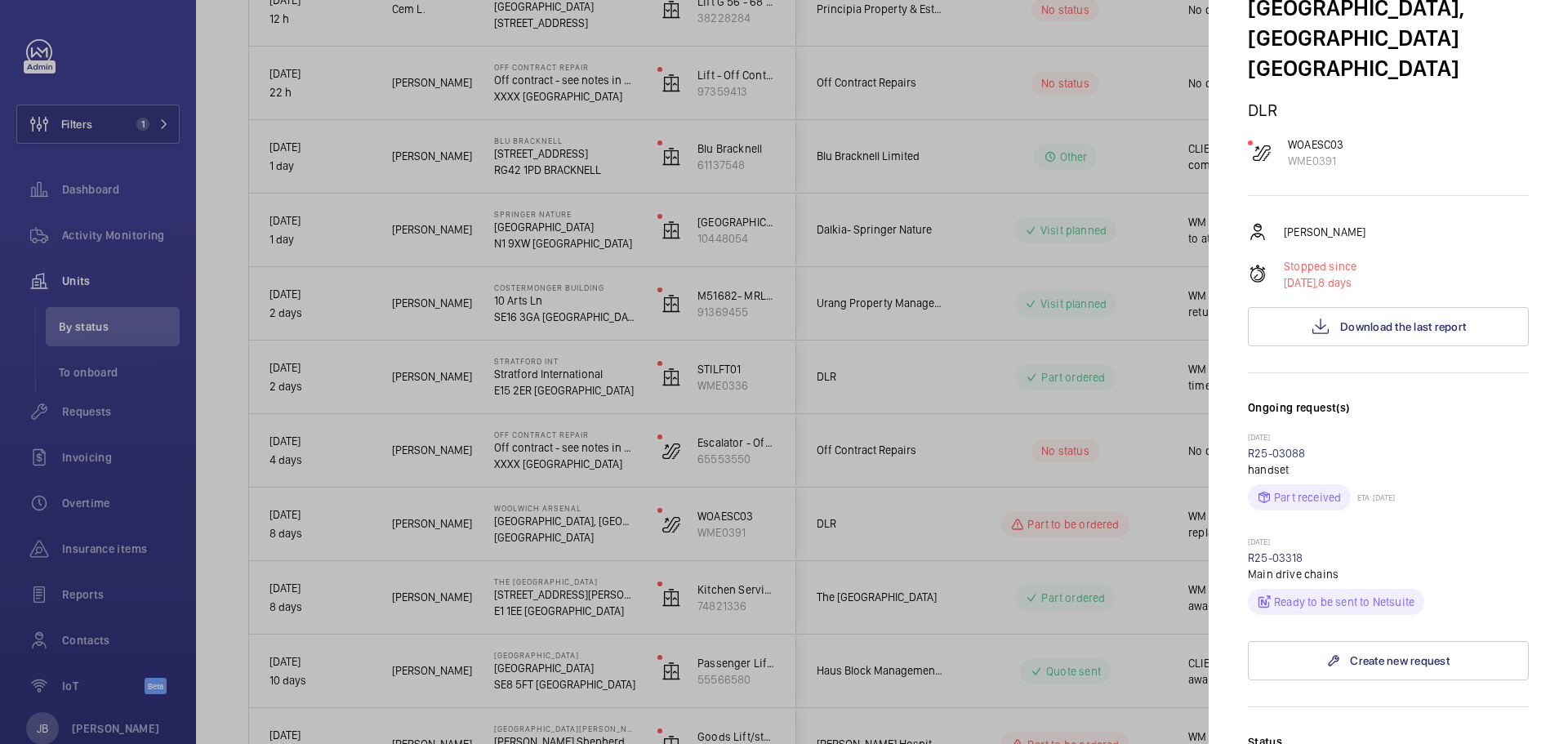
scroll to position [82, 0]
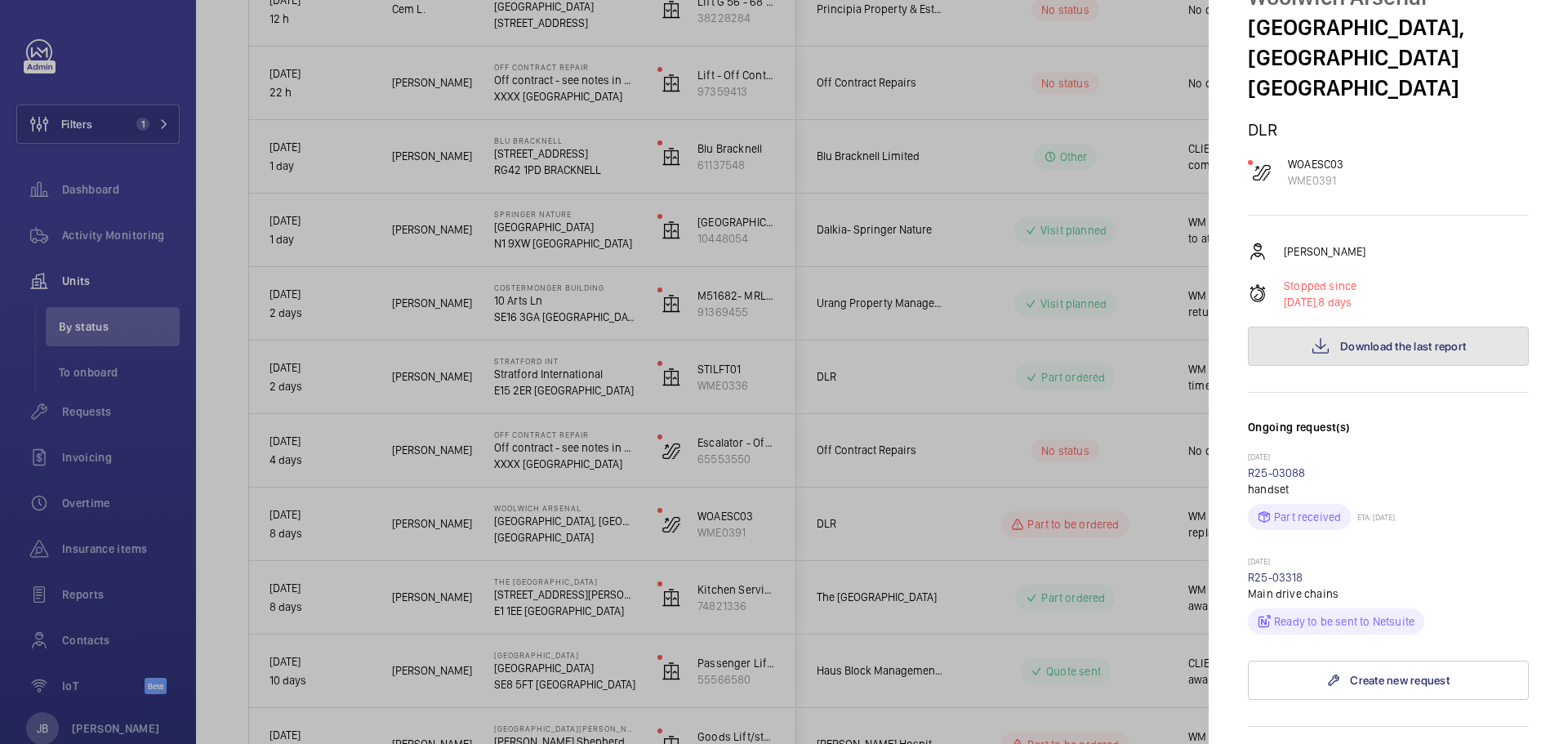
click at [1377, 333] on button "Download the last report" at bounding box center [1388, 346] width 281 height 39
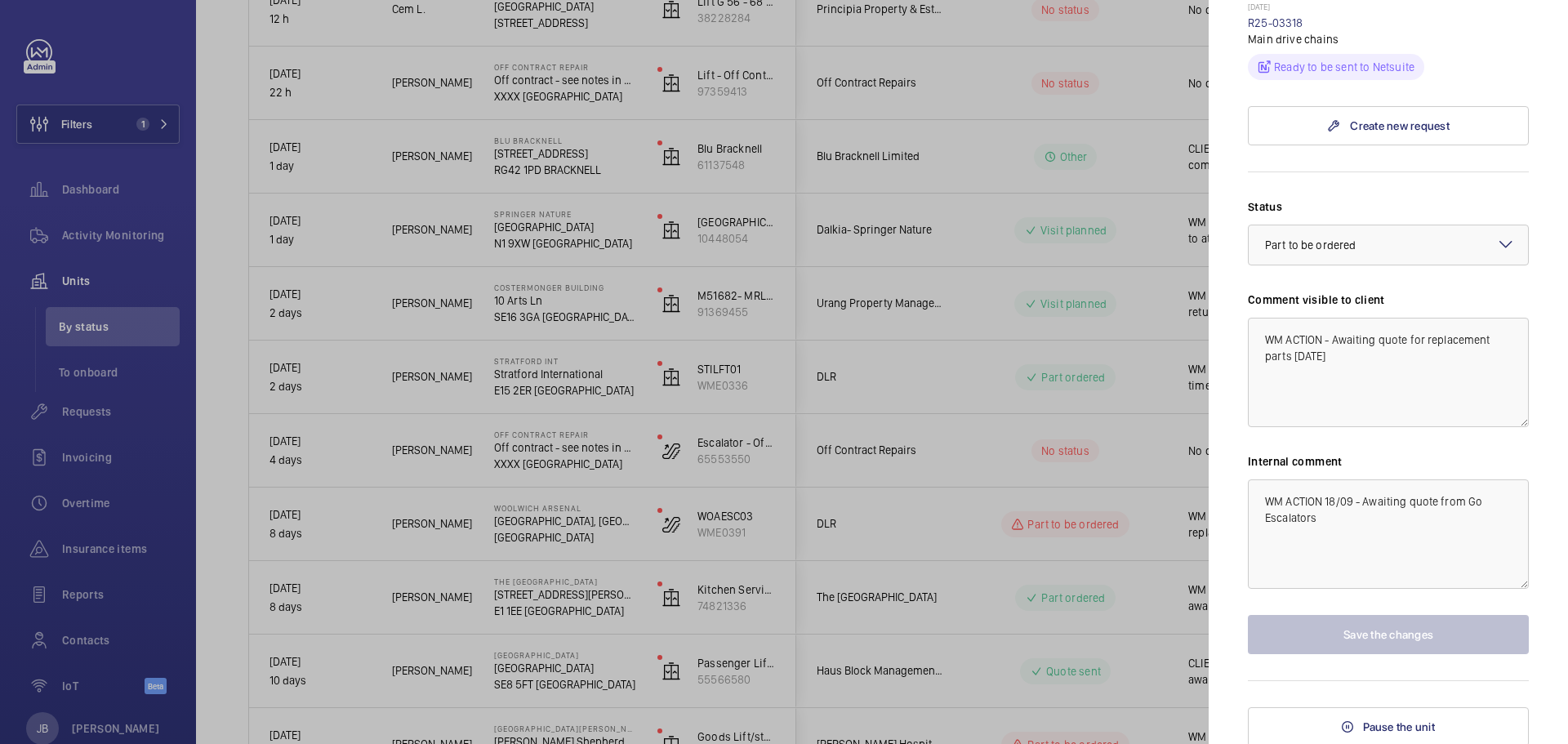
scroll to position [639, 0]
drag, startPoint x: 1407, startPoint y: 337, endPoint x: 1443, endPoint y: 308, distance: 46.2
click at [1409, 337] on textarea "WM ACTION - Awaiting quote for replacement parts [DATE]" at bounding box center [1388, 370] width 281 height 109
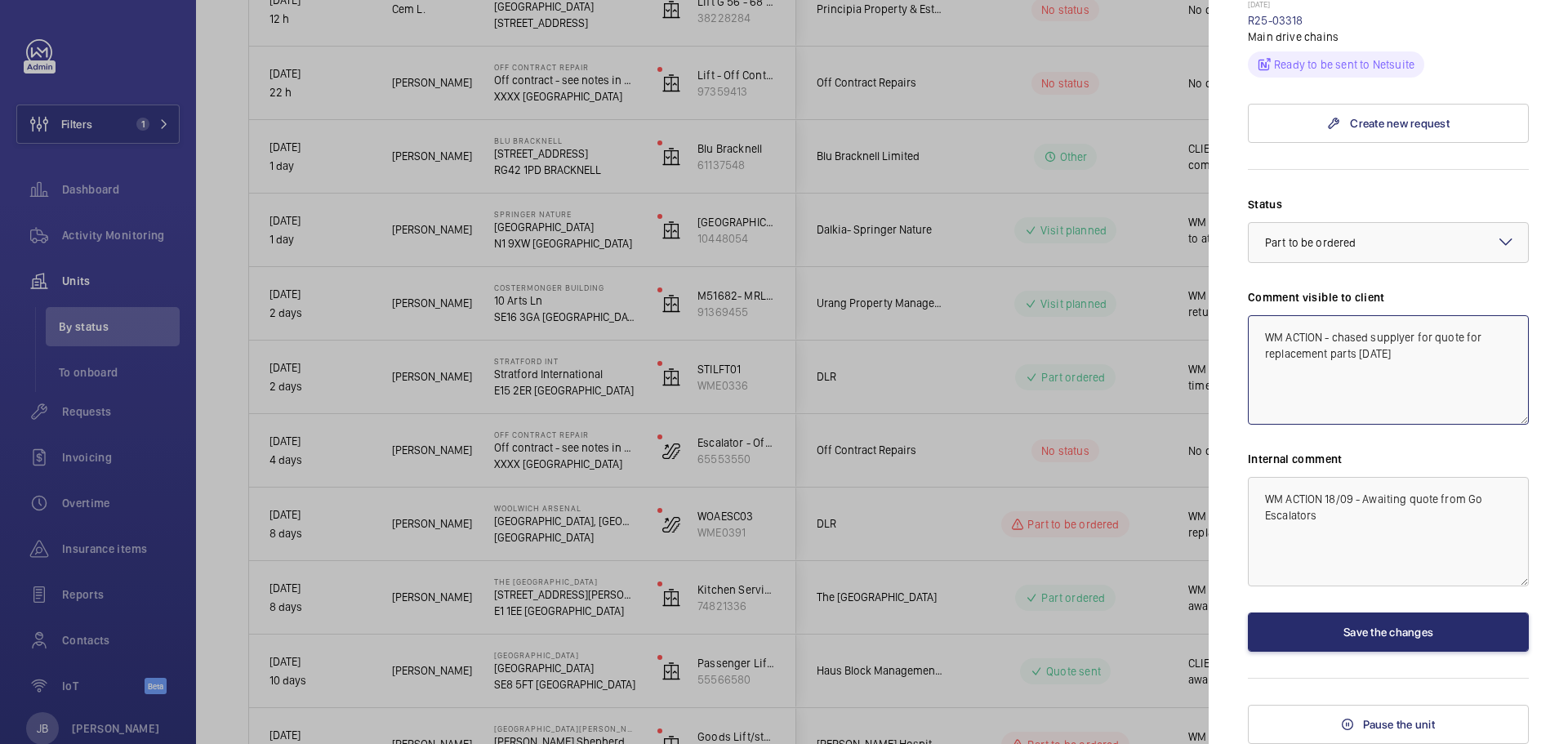
drag, startPoint x: 1356, startPoint y: 354, endPoint x: 1255, endPoint y: 357, distance: 101.0
click at [1255, 357] on textarea "WM ACTION - chased supplyer for quote for replacement parts [DATE]" at bounding box center [1388, 370] width 281 height 109
paste textarea "New handrail drive shaft and chain required"
click at [1408, 357] on textarea "WM ACTION - chased supplyer for quote for New handrail drive shaft and chain re…" at bounding box center [1388, 370] width 281 height 109
drag, startPoint x: 1440, startPoint y: 352, endPoint x: 1483, endPoint y: 354, distance: 43.0
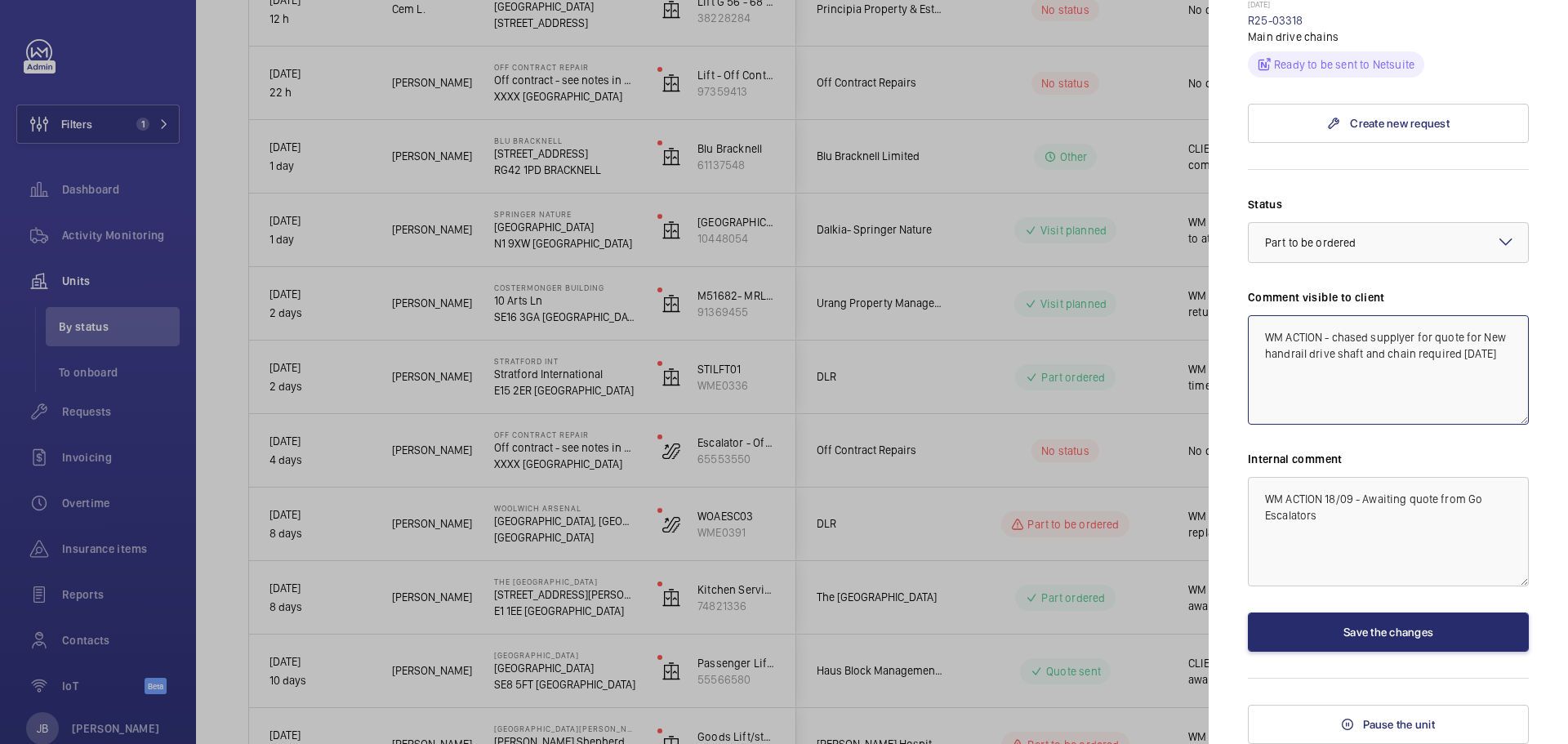
click at [1483, 354] on textarea "WM ACTION - chased supplyer for quote for New handrail drive shaft and chain re…" at bounding box center [1388, 370] width 281 height 109
drag, startPoint x: 1266, startPoint y: 340, endPoint x: 1485, endPoint y: 353, distance: 219.4
click at [1485, 353] on textarea "WM ACTION - chased supplier for quote for New handrail drive shaft and chain [D…" at bounding box center [1388, 370] width 281 height 109
type textarea "WM ACTION - chased supplier for quote for New handrail drive shaft and chain [D…"
click at [1265, 499] on textarea "WM ACTION 18/09 - Awaiting quote from Go Escalators" at bounding box center [1388, 531] width 281 height 109
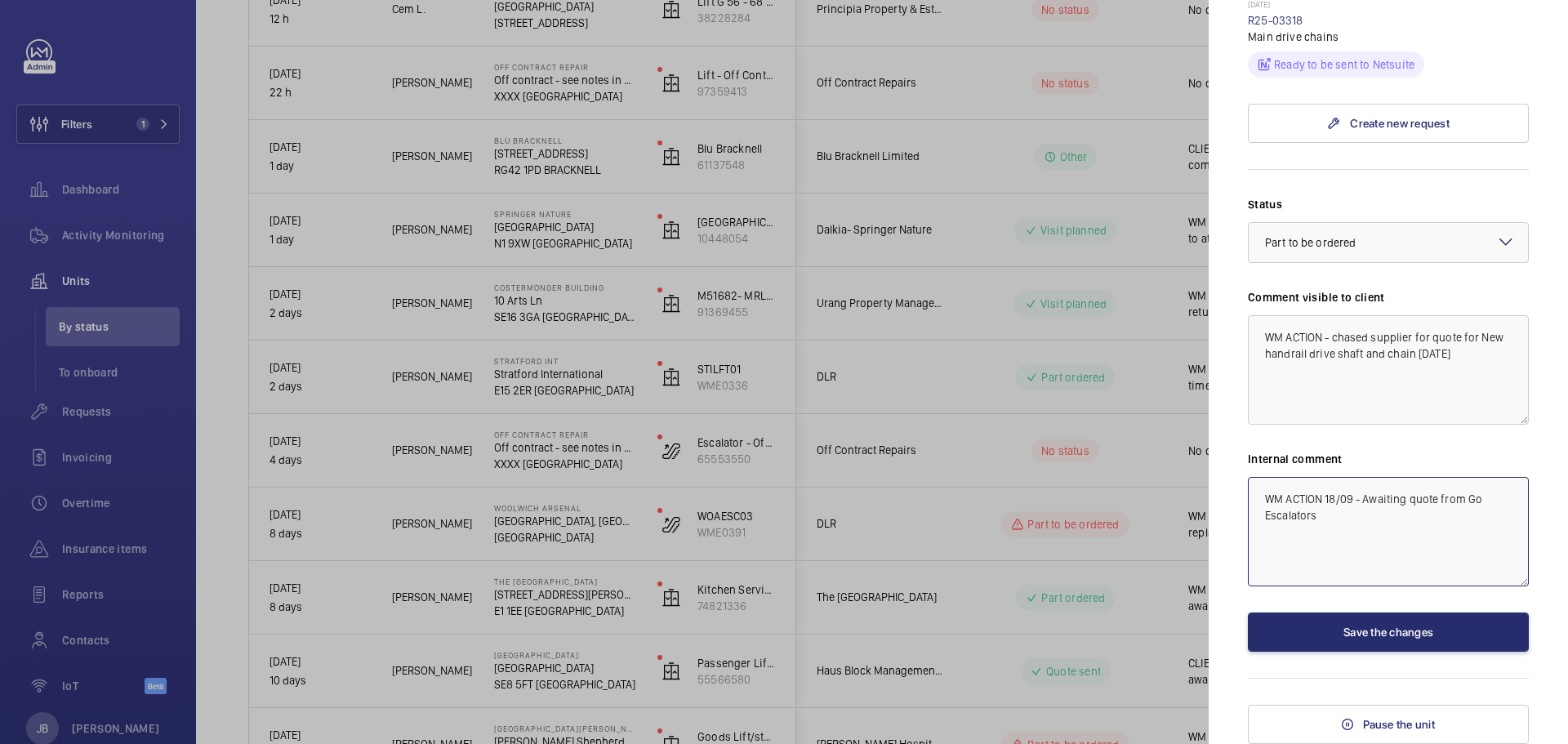
paste textarea "WM ACTION - chased supplier for quote for New handrail drive shaft and chain [D…"
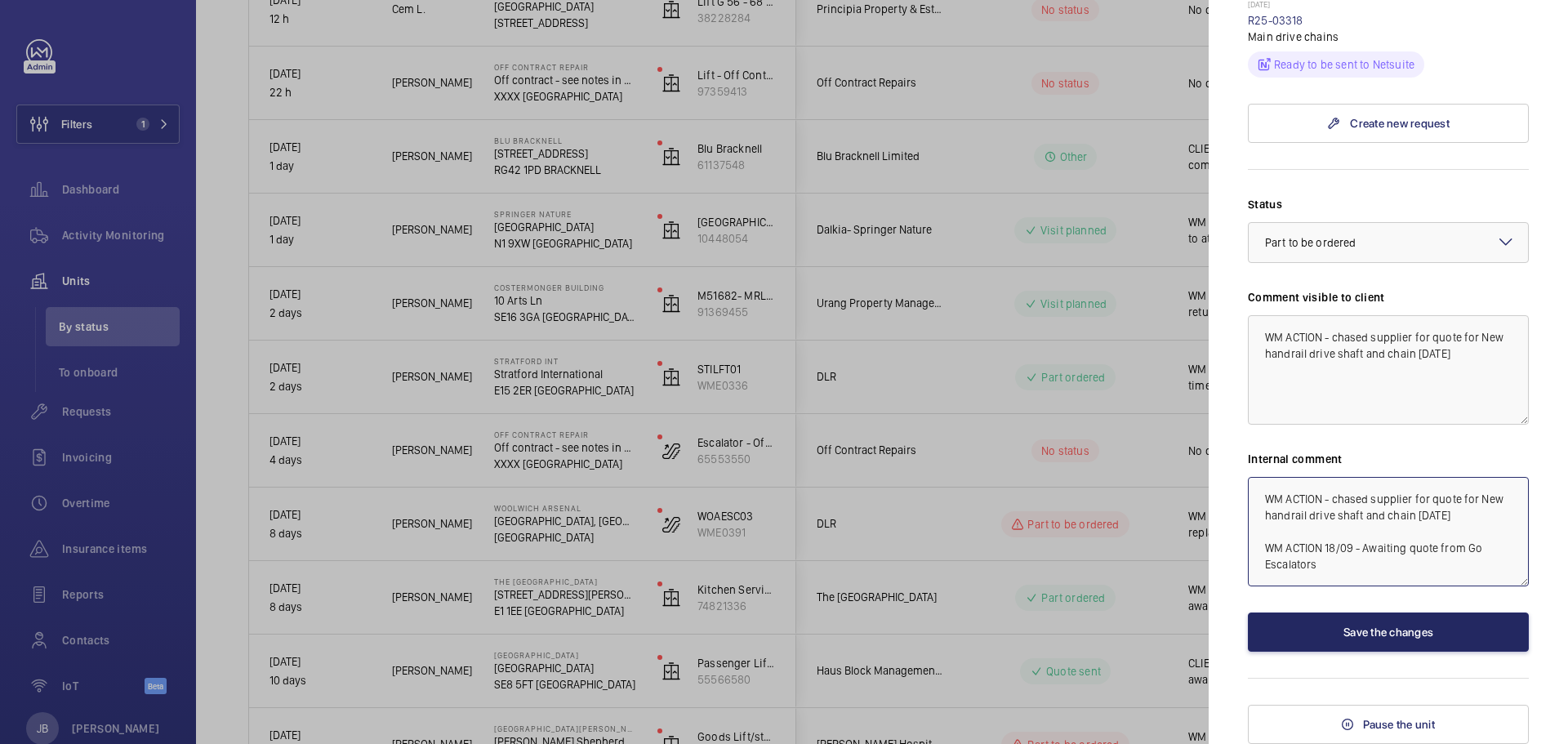
type textarea "WM ACTION - chased supplier for quote for New handrail drive shaft and chain [D…"
click at [1360, 633] on button "Save the changes" at bounding box center [1388, 632] width 281 height 39
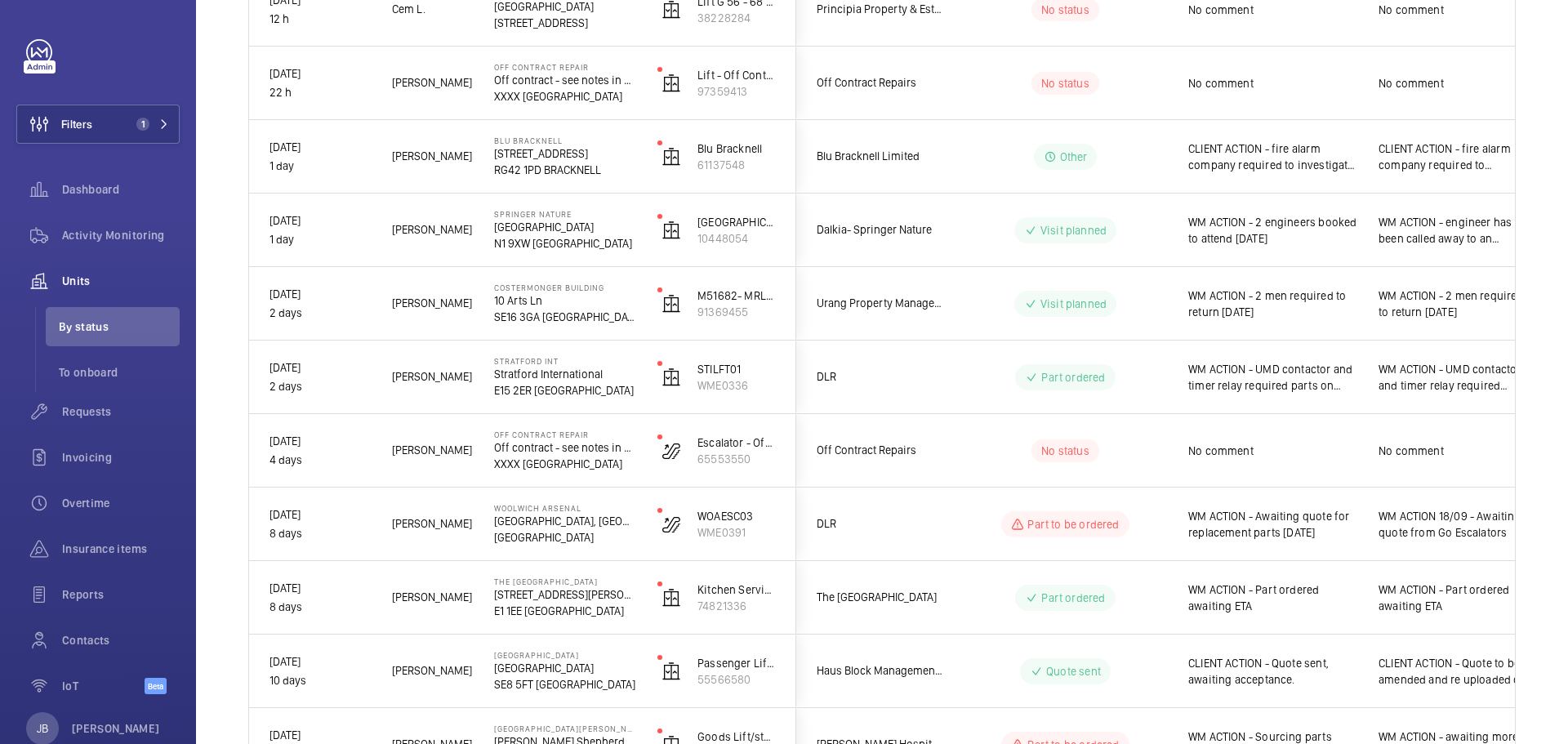
scroll to position [0, 0]
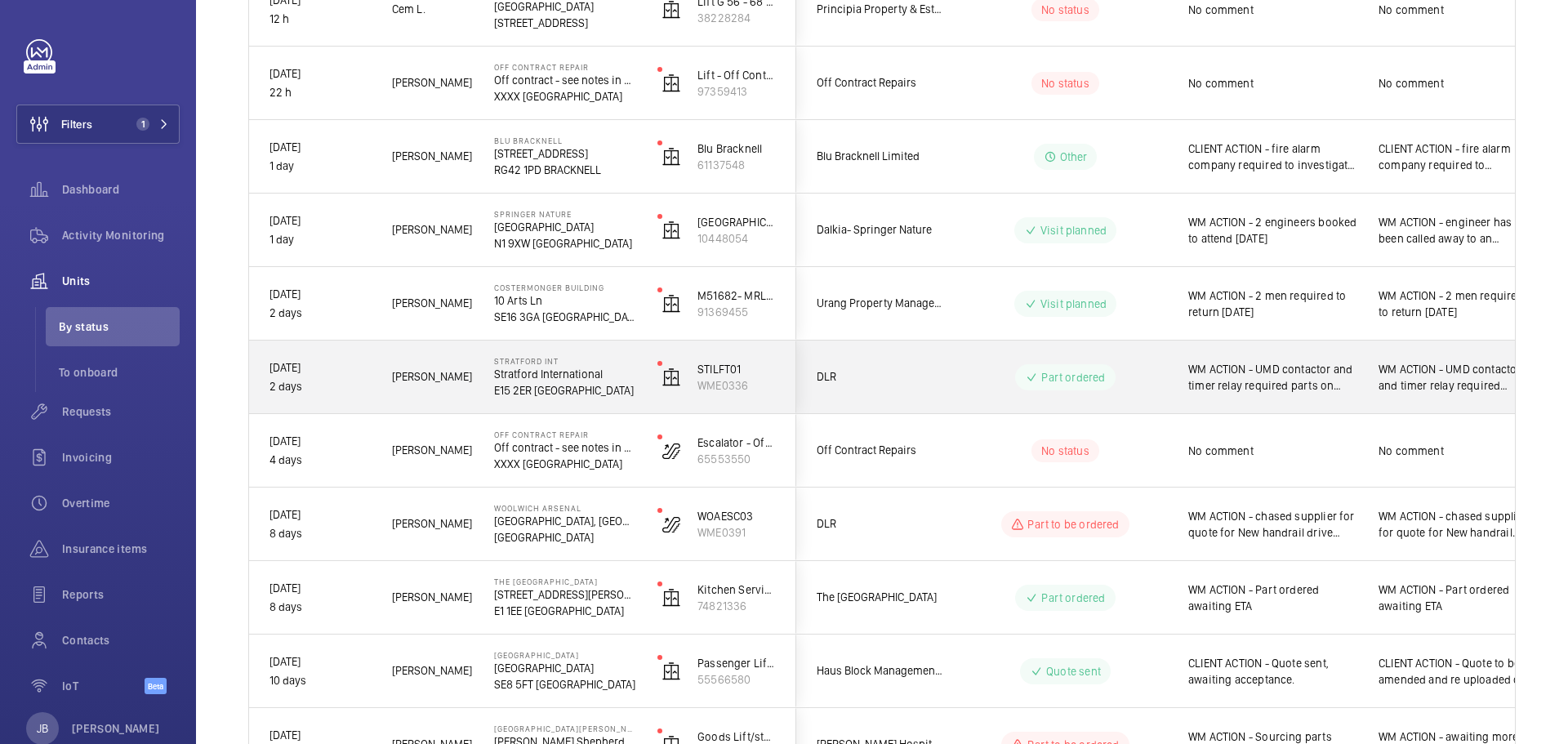
click at [1304, 402] on div "WM ACTION - UMD contactor and timer relay required parts on order" at bounding box center [1263, 377] width 189 height 70
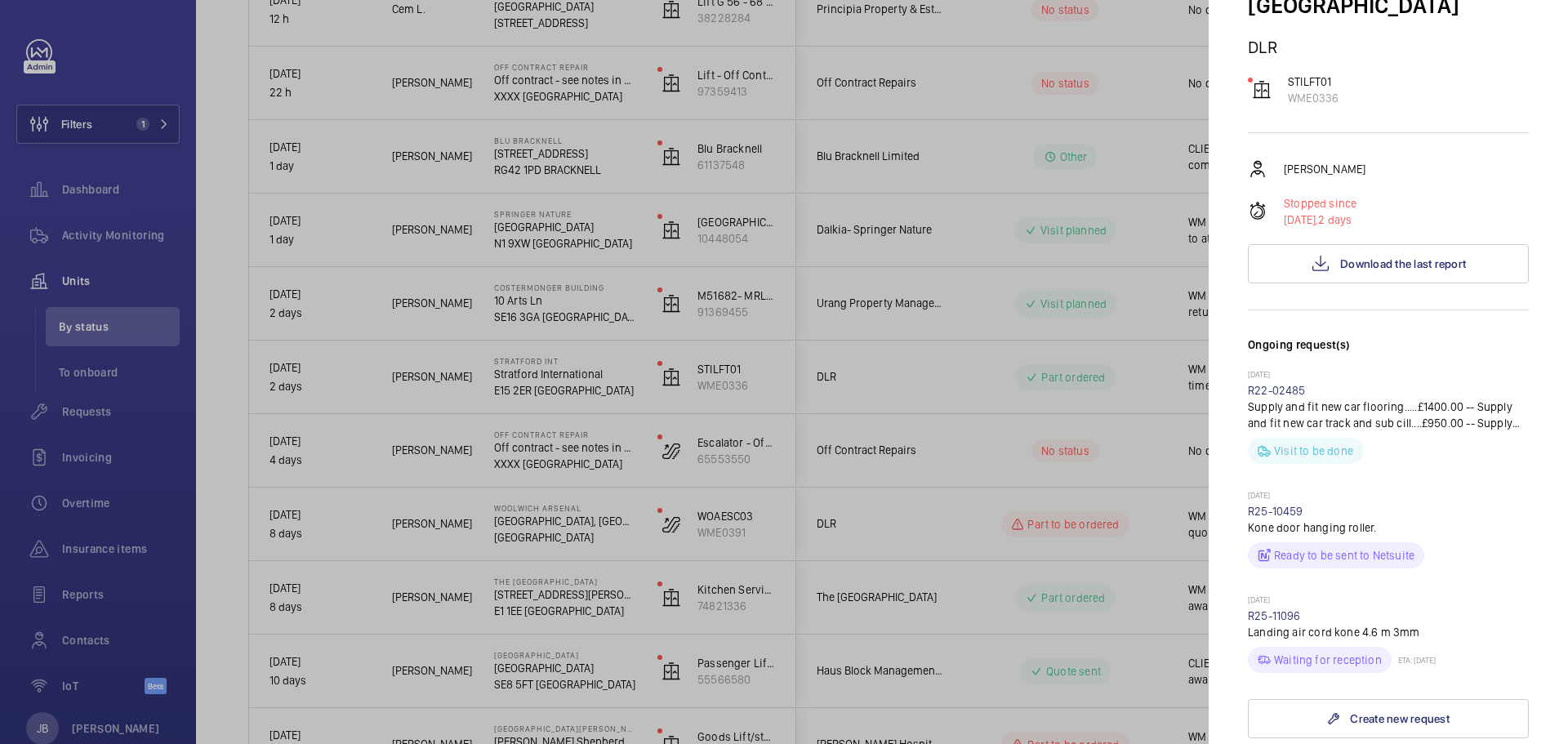
scroll to position [164, 0]
click at [1375, 258] on span "Download the last report" at bounding box center [1403, 265] width 126 height 13
click at [99, 132] on div at bounding box center [784, 372] width 1568 height 744
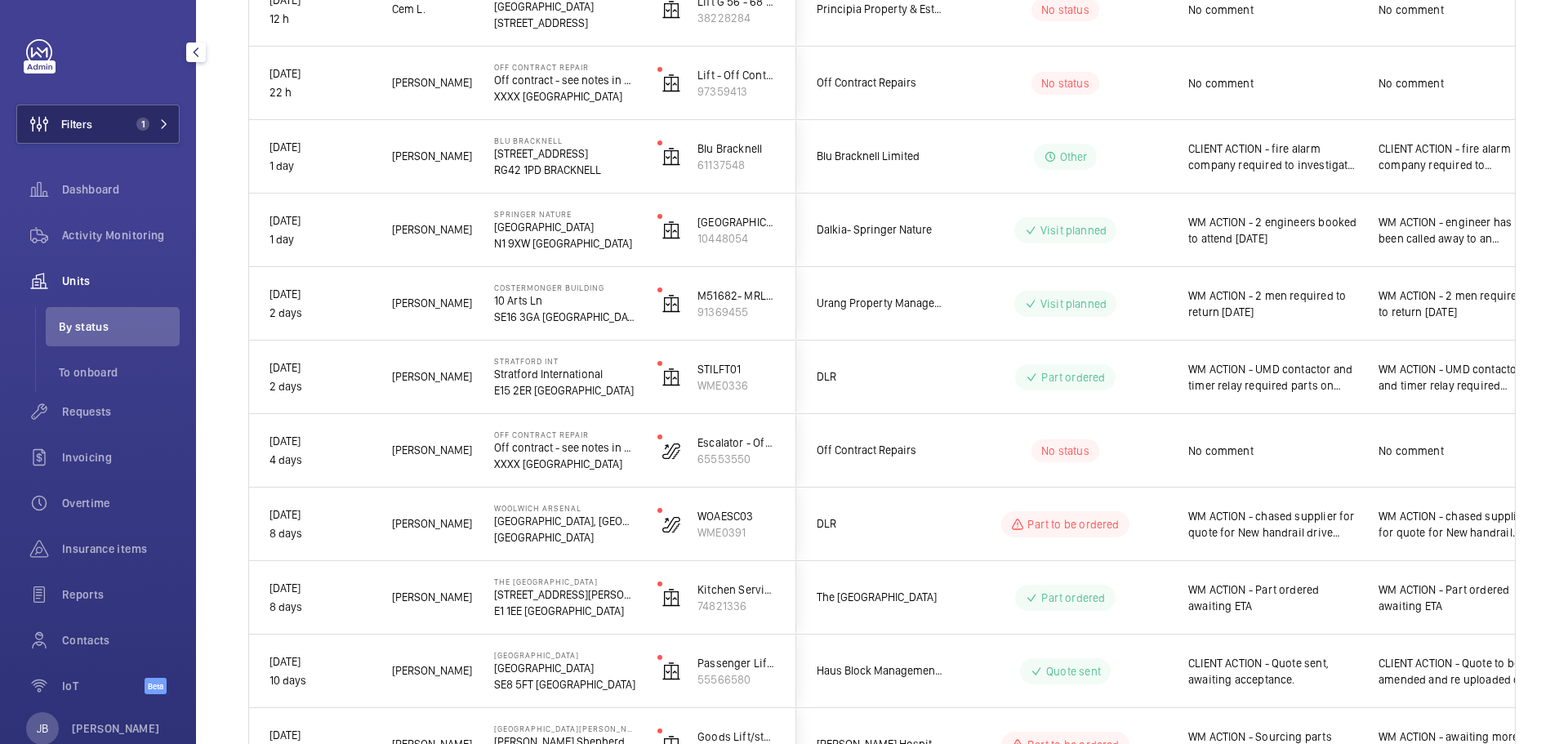
click at [94, 124] on button "Filters 1" at bounding box center [99, 124] width 164 height 39
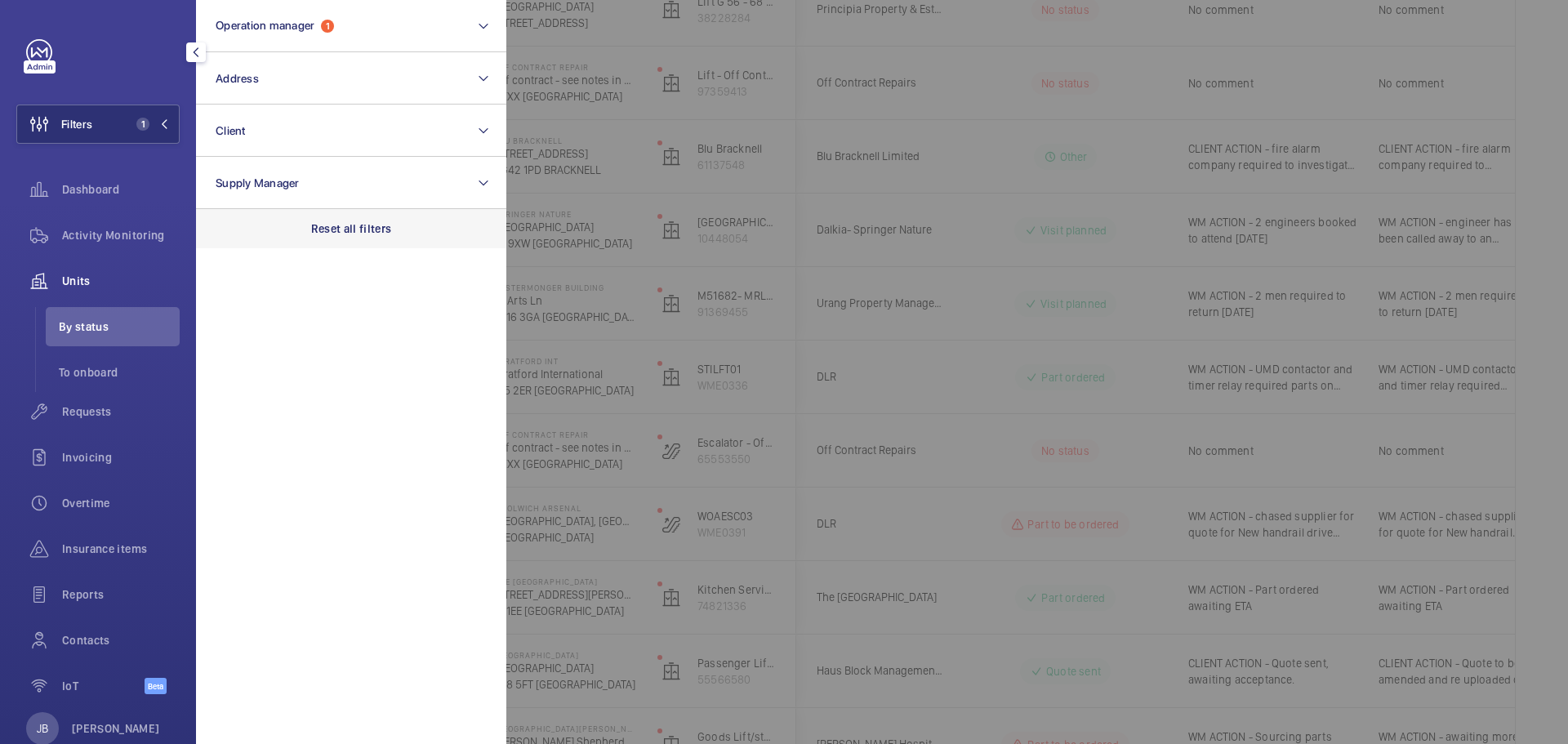
click at [330, 228] on p "Reset all filters" at bounding box center [352, 229] width 81 height 17
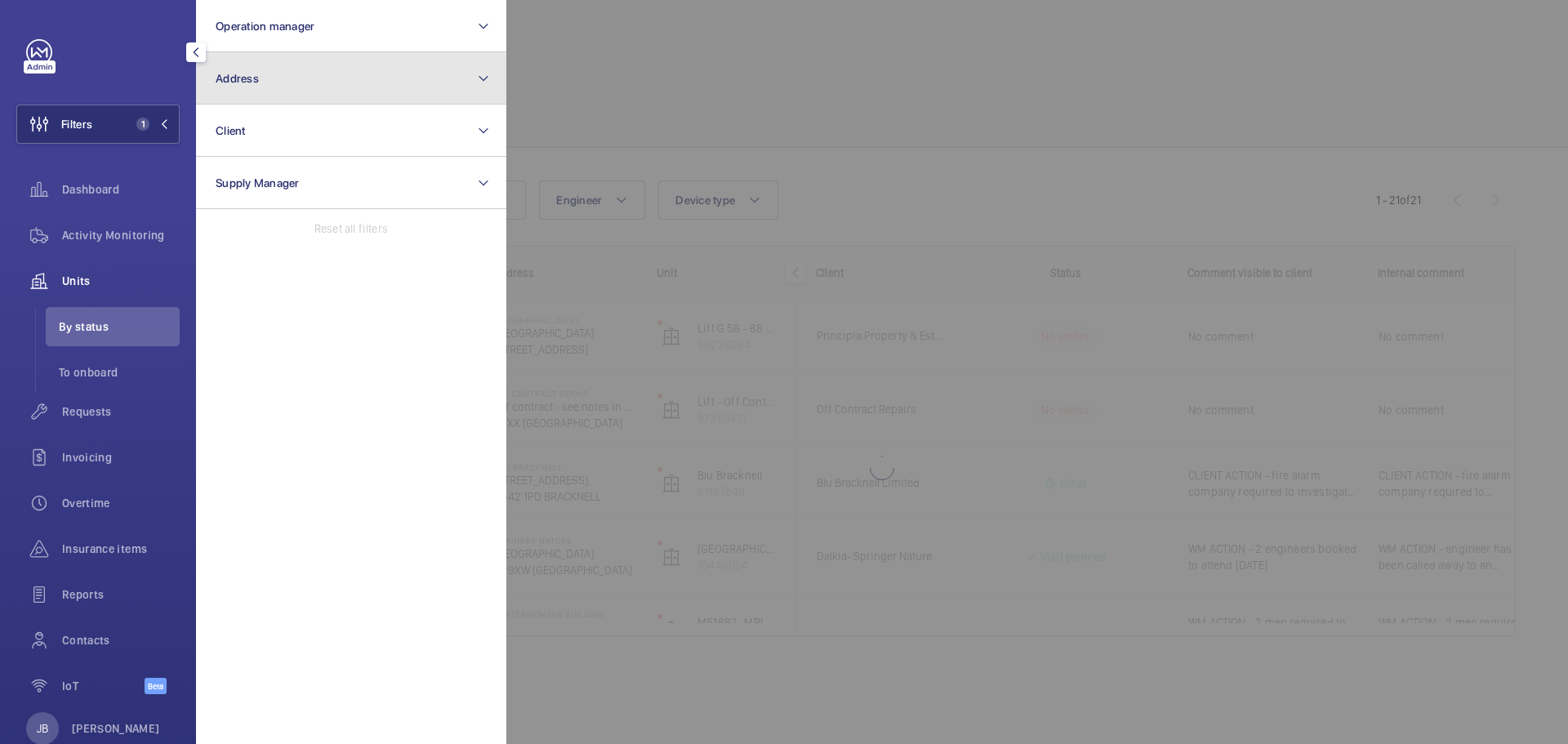
click at [337, 97] on button "Address" at bounding box center [352, 78] width 311 height 53
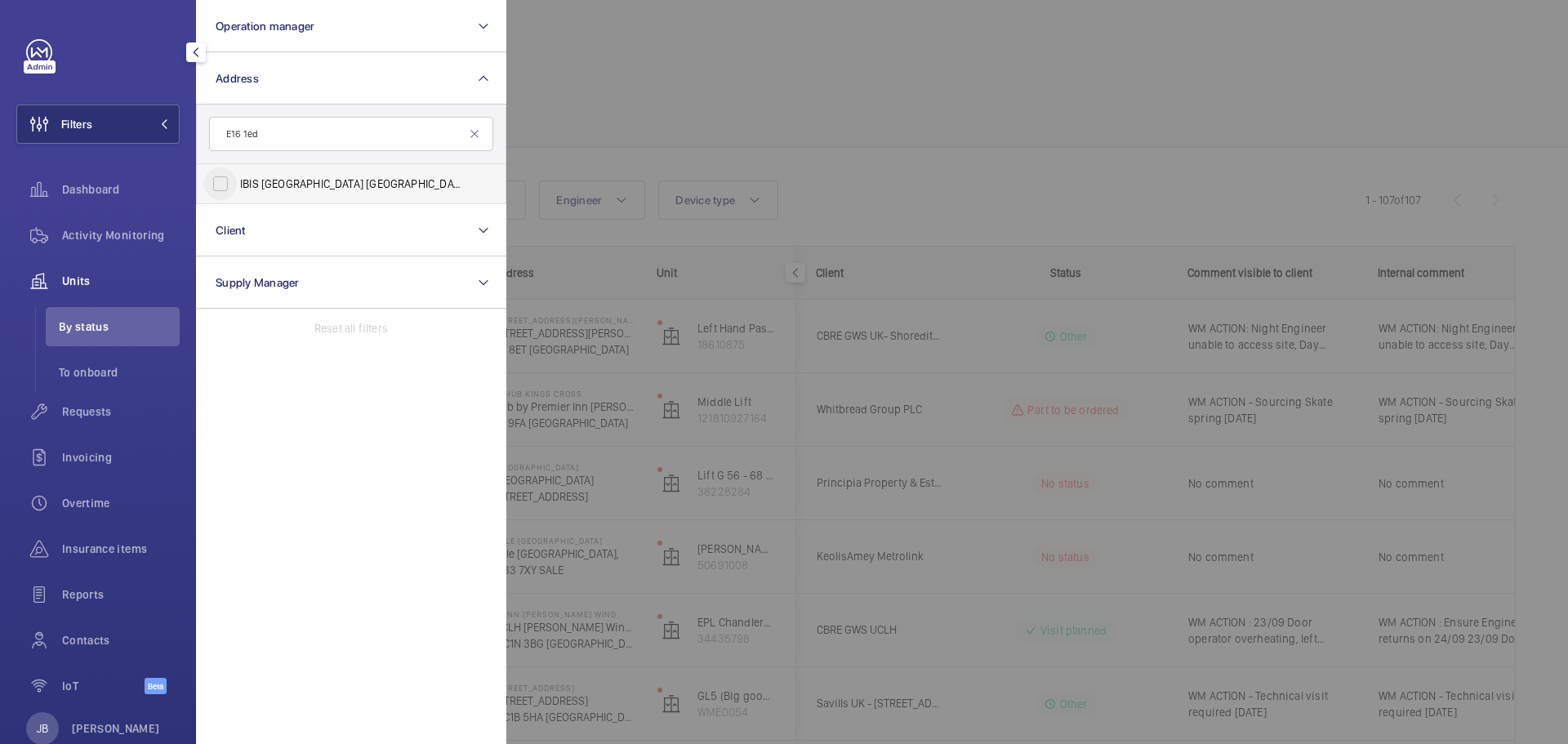
type input "E16 1ed"
click at [228, 180] on input "IBIS [GEOGRAPHIC_DATA] [GEOGRAPHIC_DATA] - HA070, [GEOGRAPHIC_DATA], [STREET_AD…" at bounding box center [220, 184] width 33 height 33
checkbox input "true"
click at [697, 102] on div at bounding box center [1291, 372] width 1568 height 744
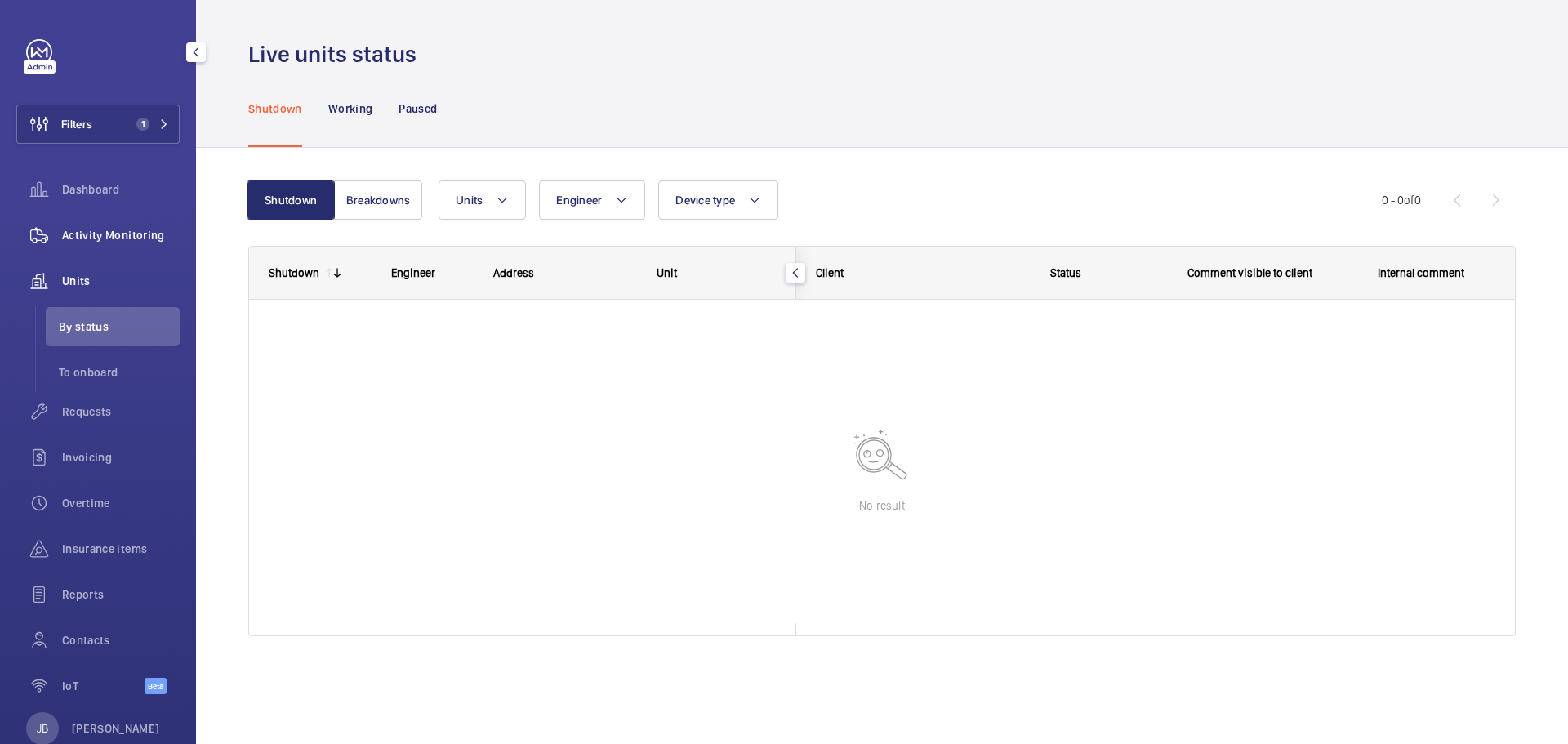
click at [119, 239] on span "Activity Monitoring" at bounding box center [120, 235] width 118 height 17
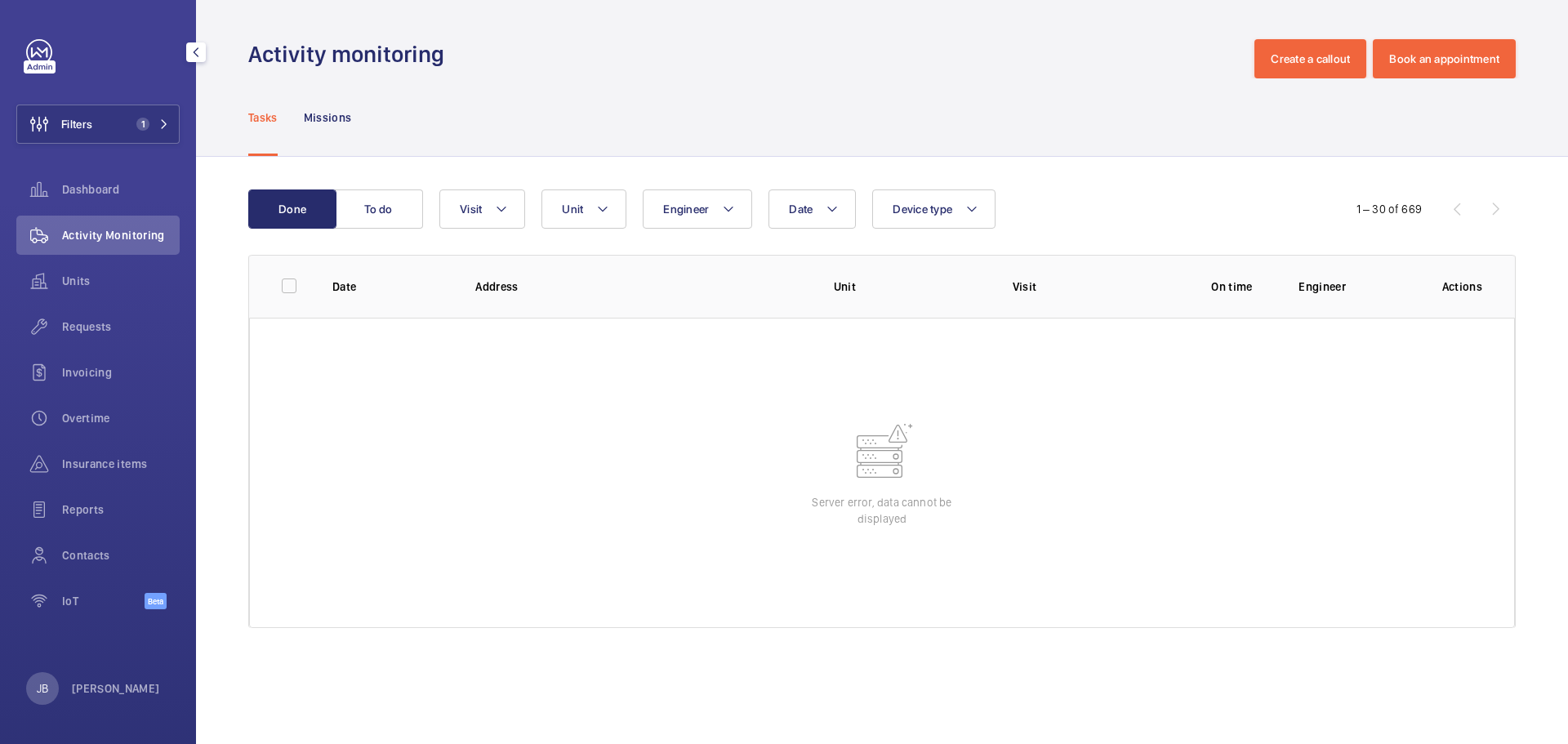
click at [571, 118] on div "Tasks Missions" at bounding box center [882, 117] width 1267 height 78
click at [395, 215] on button "To do" at bounding box center [379, 209] width 89 height 39
